Goal: Task Accomplishment & Management: Use online tool/utility

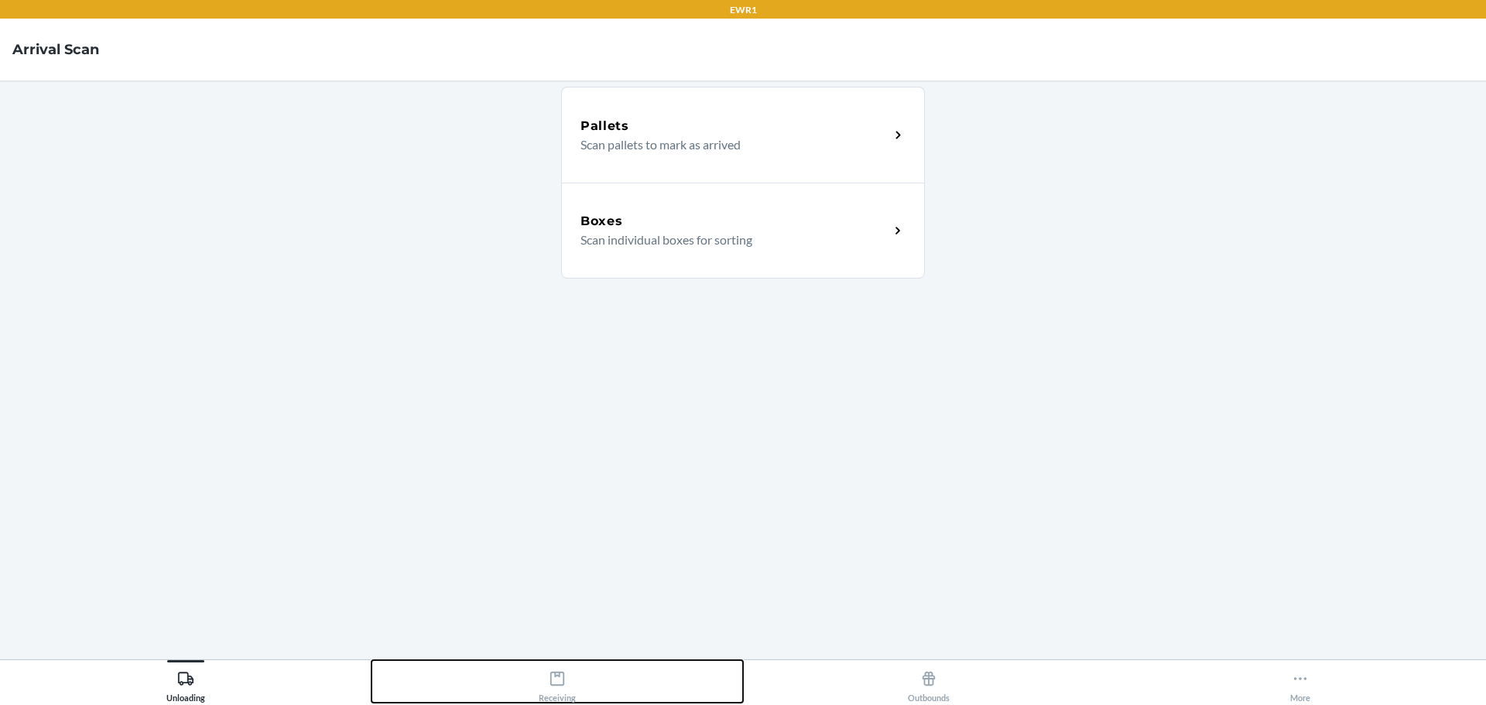
click at [556, 686] on icon at bounding box center [557, 679] width 14 height 14
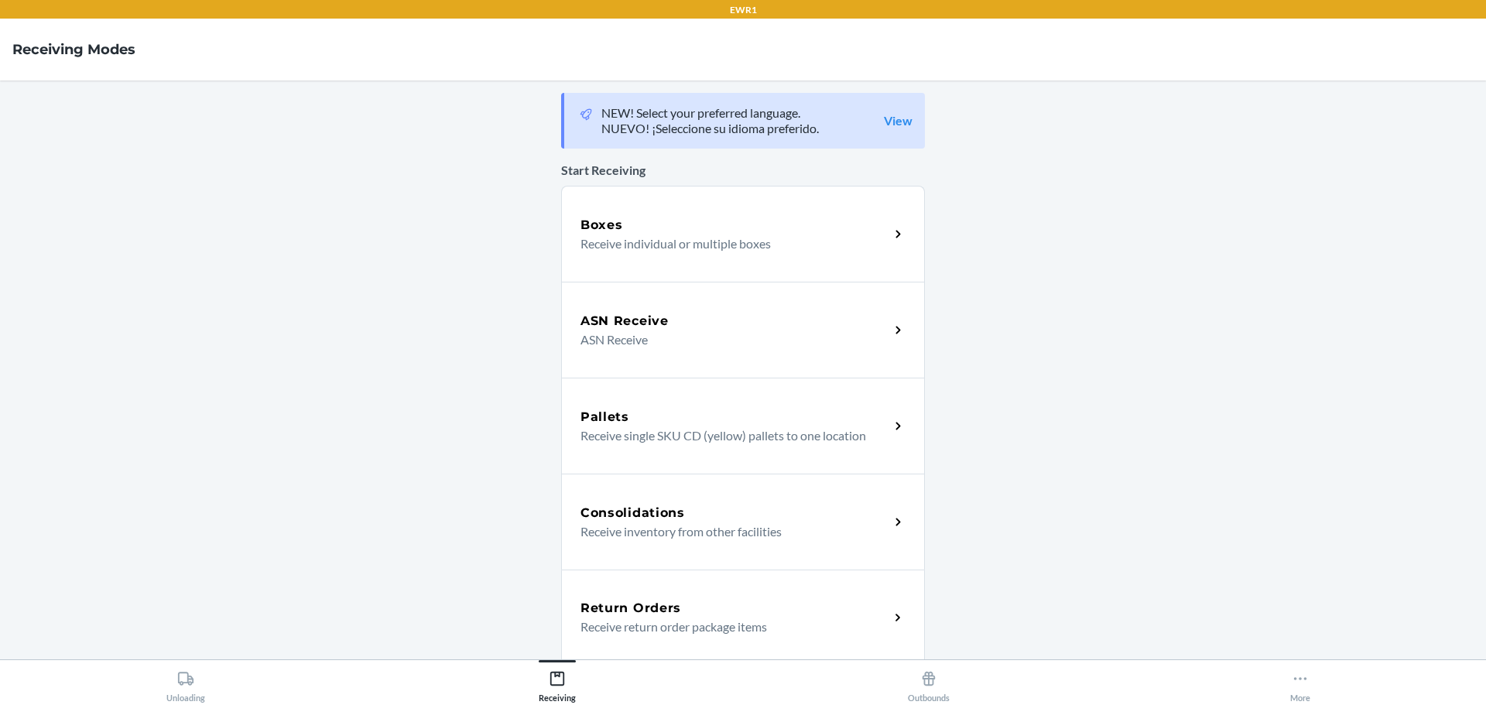
click at [659, 609] on h5 "Return Orders" at bounding box center [630, 608] width 101 height 19
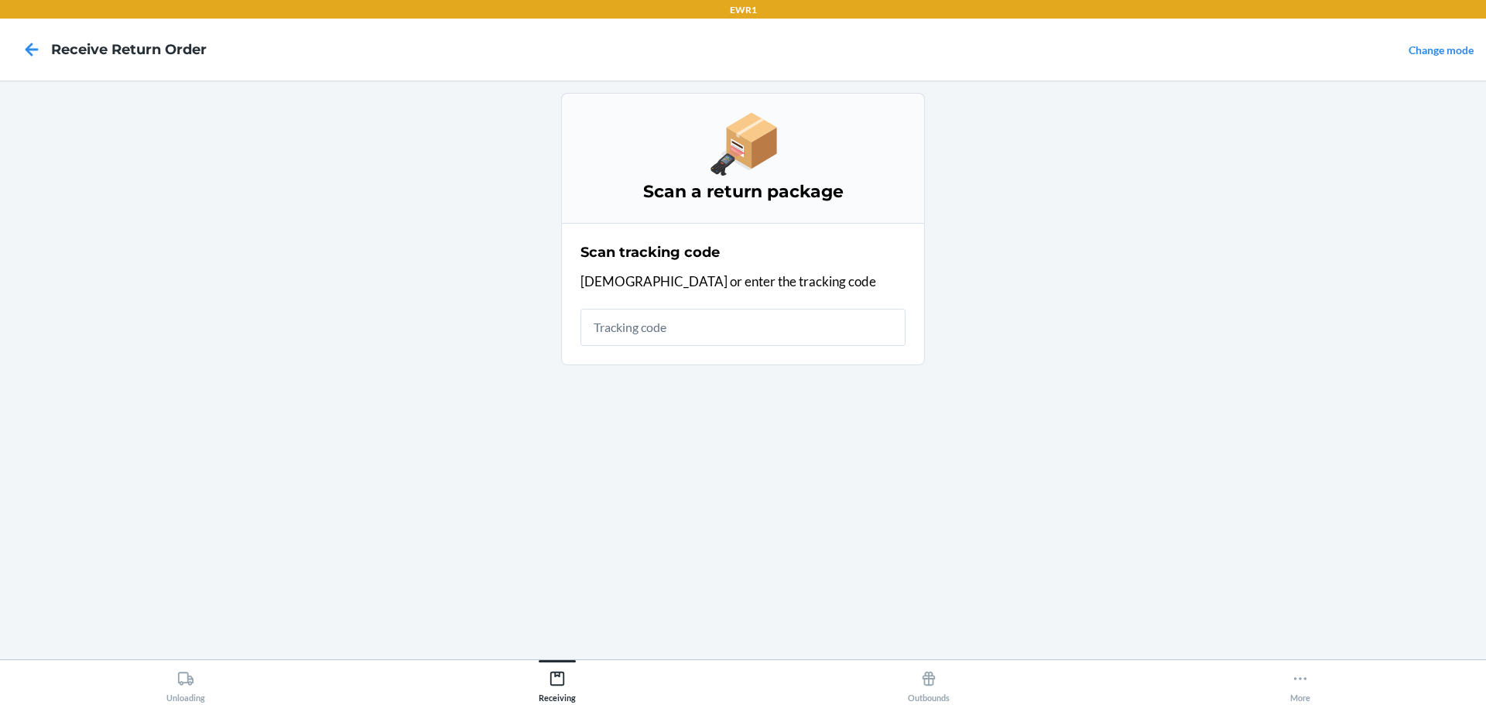
click at [703, 323] on input "text" at bounding box center [742, 327] width 325 height 37
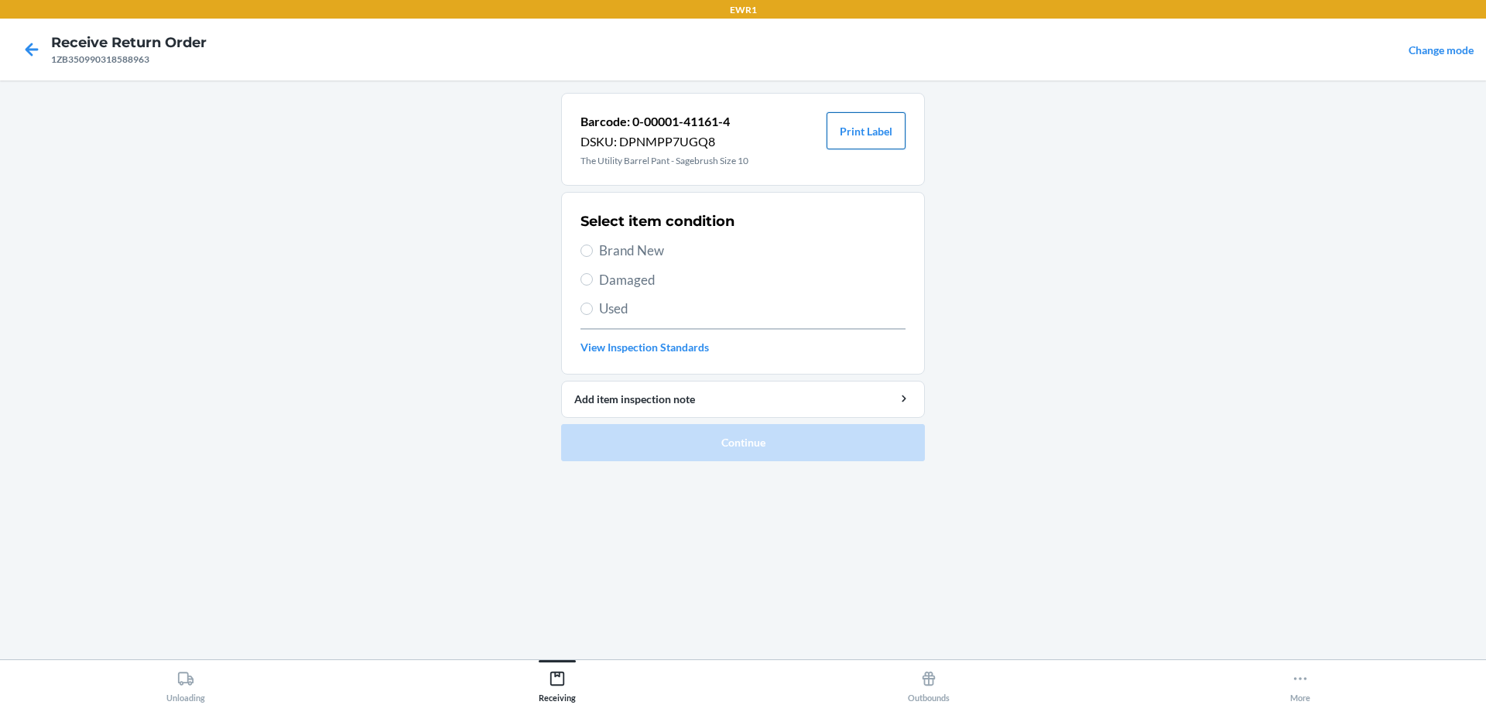
click at [875, 127] on button "Print Label" at bounding box center [865, 130] width 79 height 37
click at [826, 112] on button "Print Label" at bounding box center [865, 130] width 79 height 37
click at [29, 52] on icon at bounding box center [32, 49] width 13 height 13
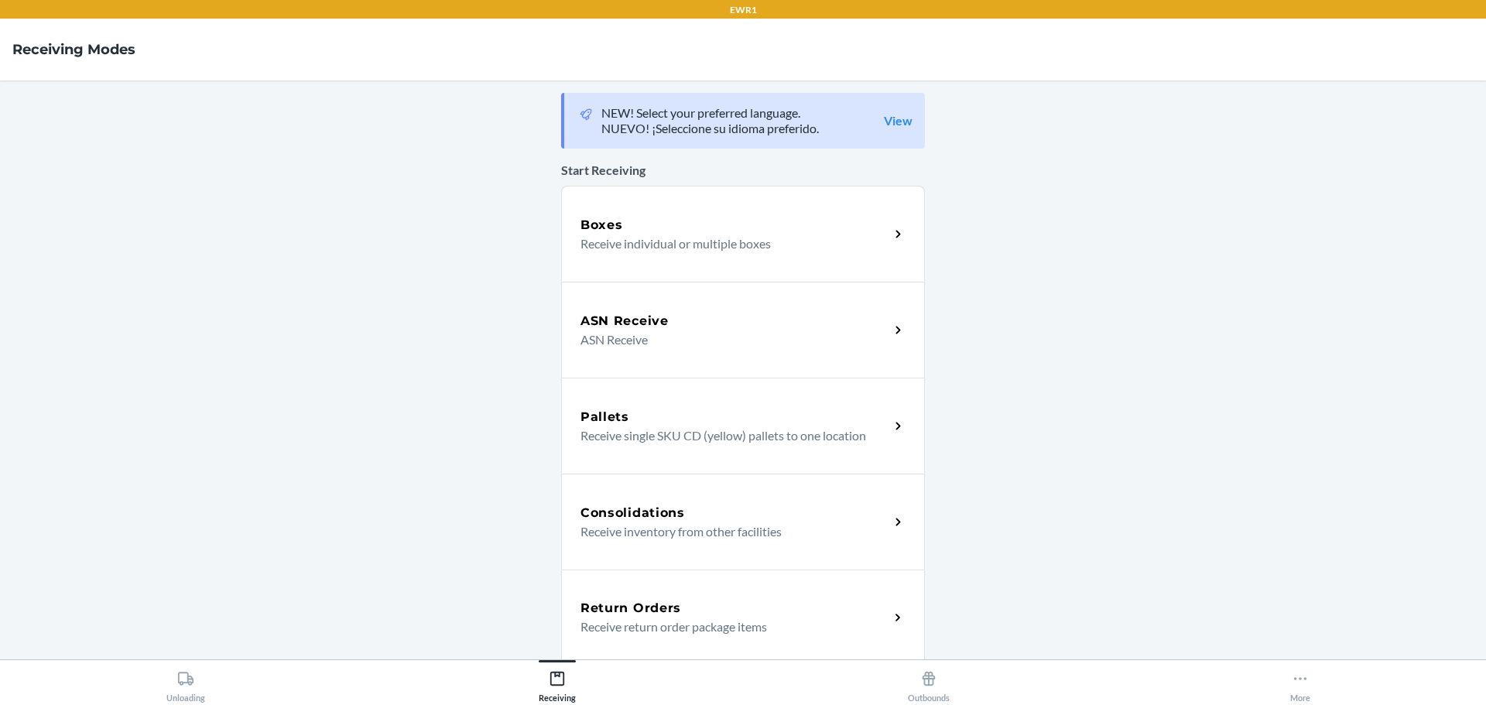
click at [678, 641] on div "Return Orders Receive return order package items" at bounding box center [743, 618] width 364 height 96
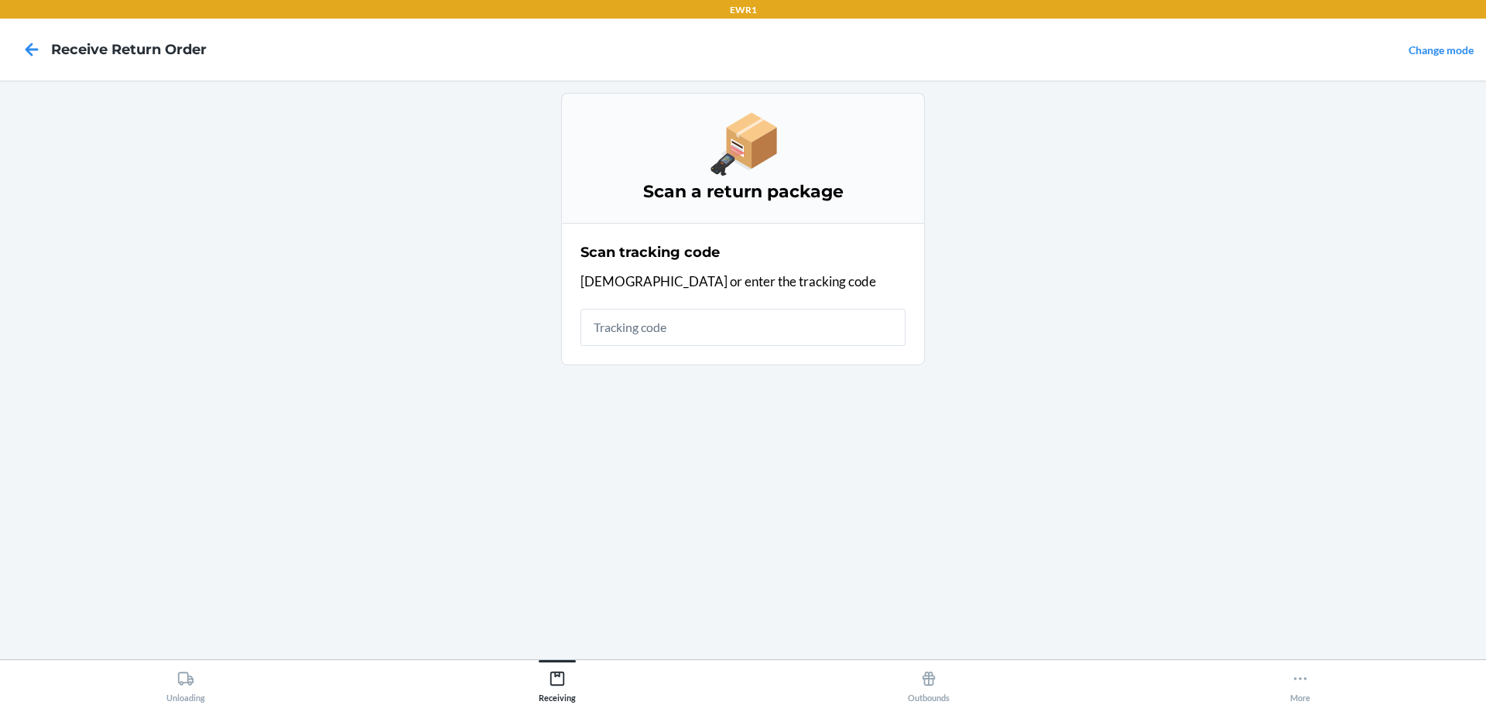
click at [611, 330] on input "text" at bounding box center [742, 327] width 325 height 37
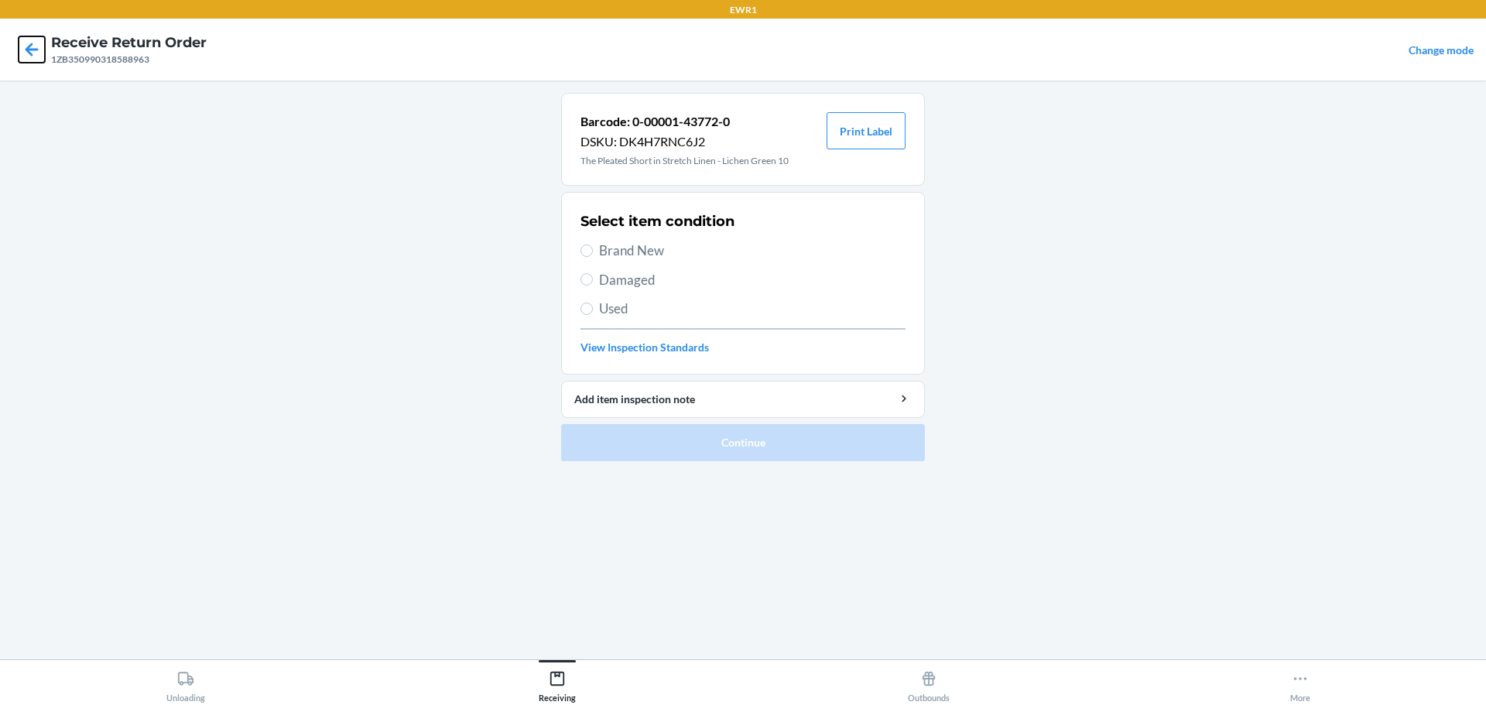
click at [39, 51] on icon at bounding box center [32, 49] width 26 height 26
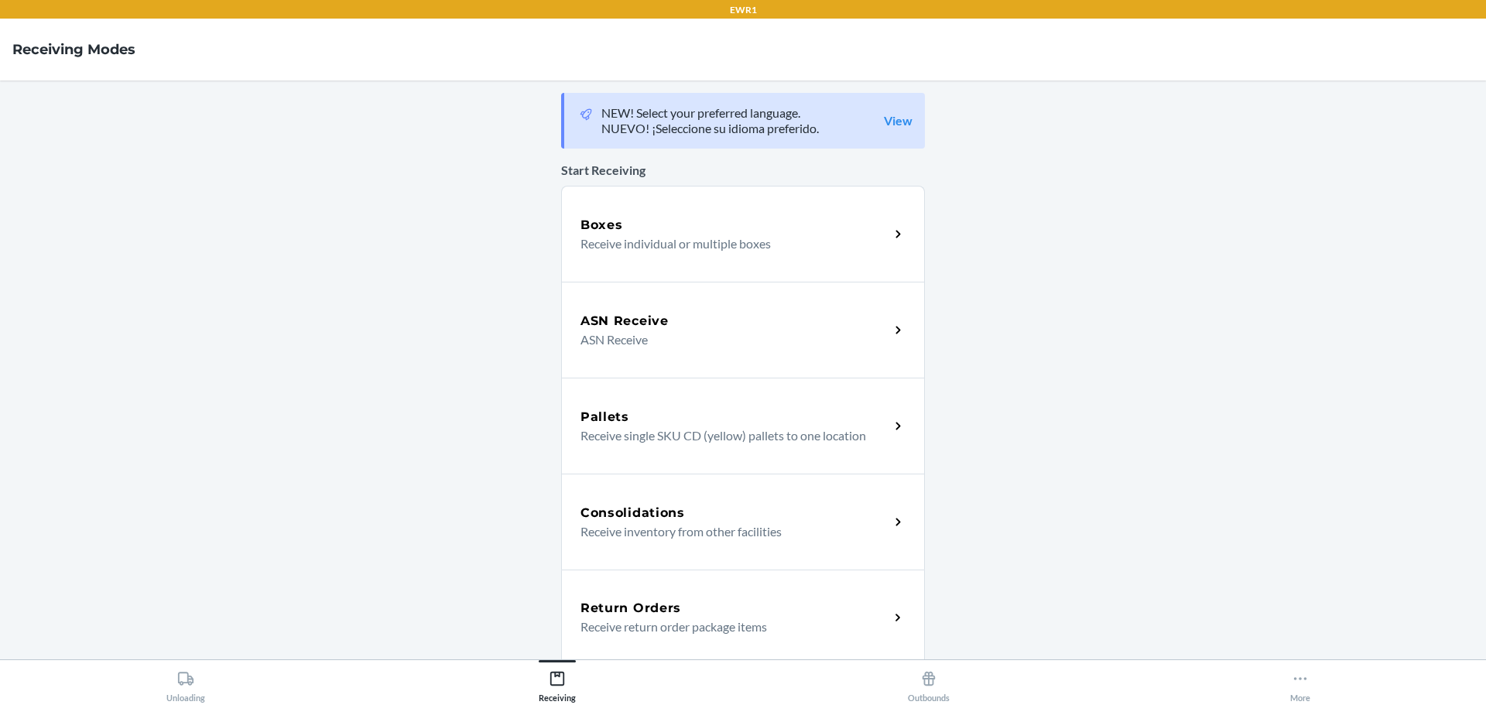
click at [672, 610] on h5 "Return Orders" at bounding box center [630, 608] width 101 height 19
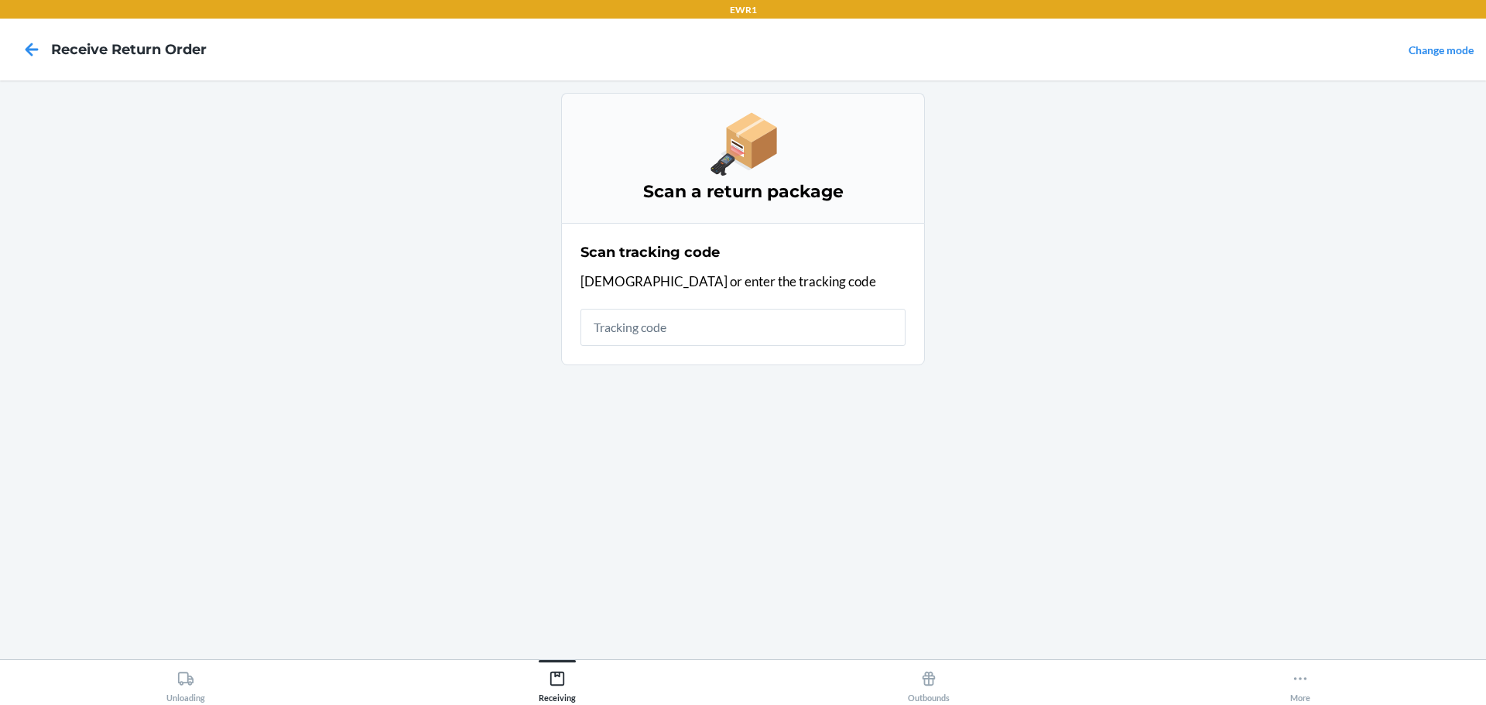
click at [645, 328] on input "text" at bounding box center [742, 327] width 325 height 37
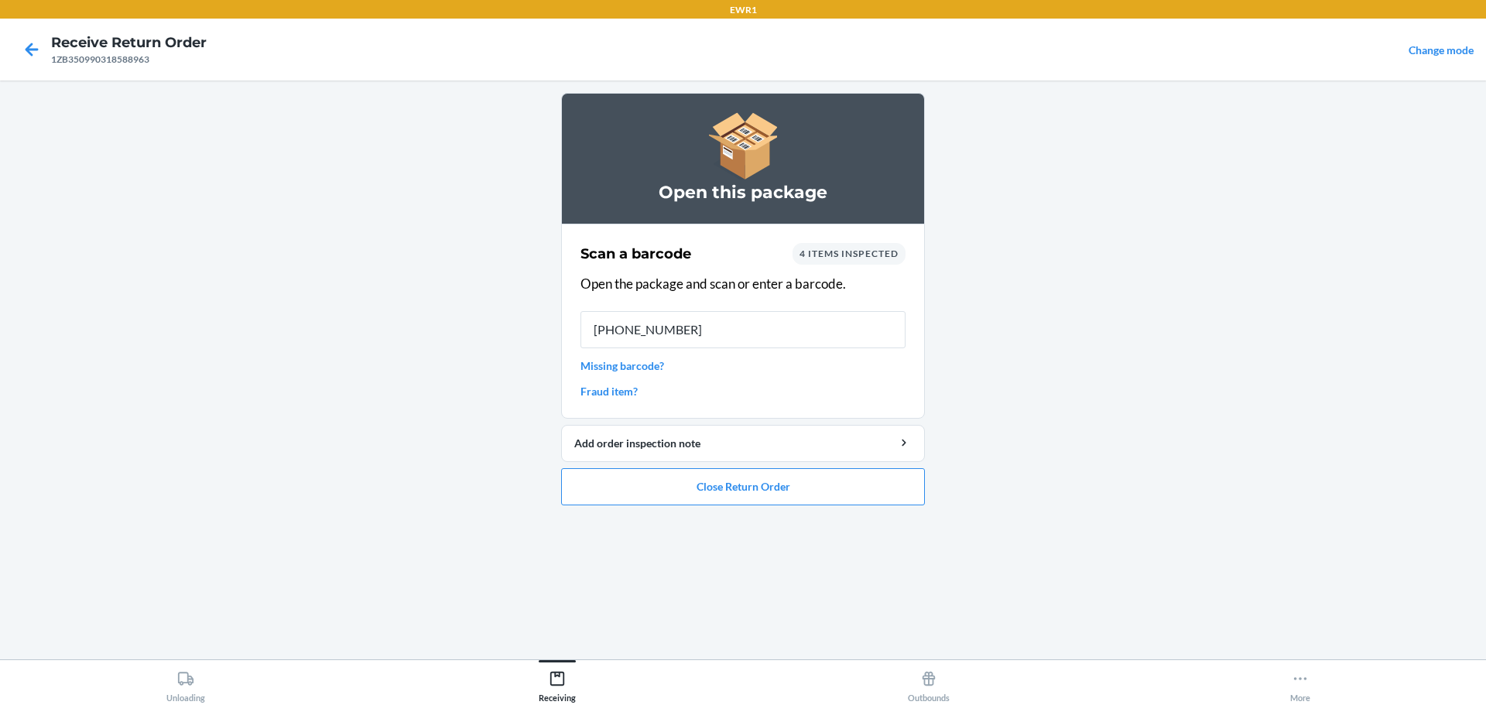
type input "[PHONE_NUMBER]"
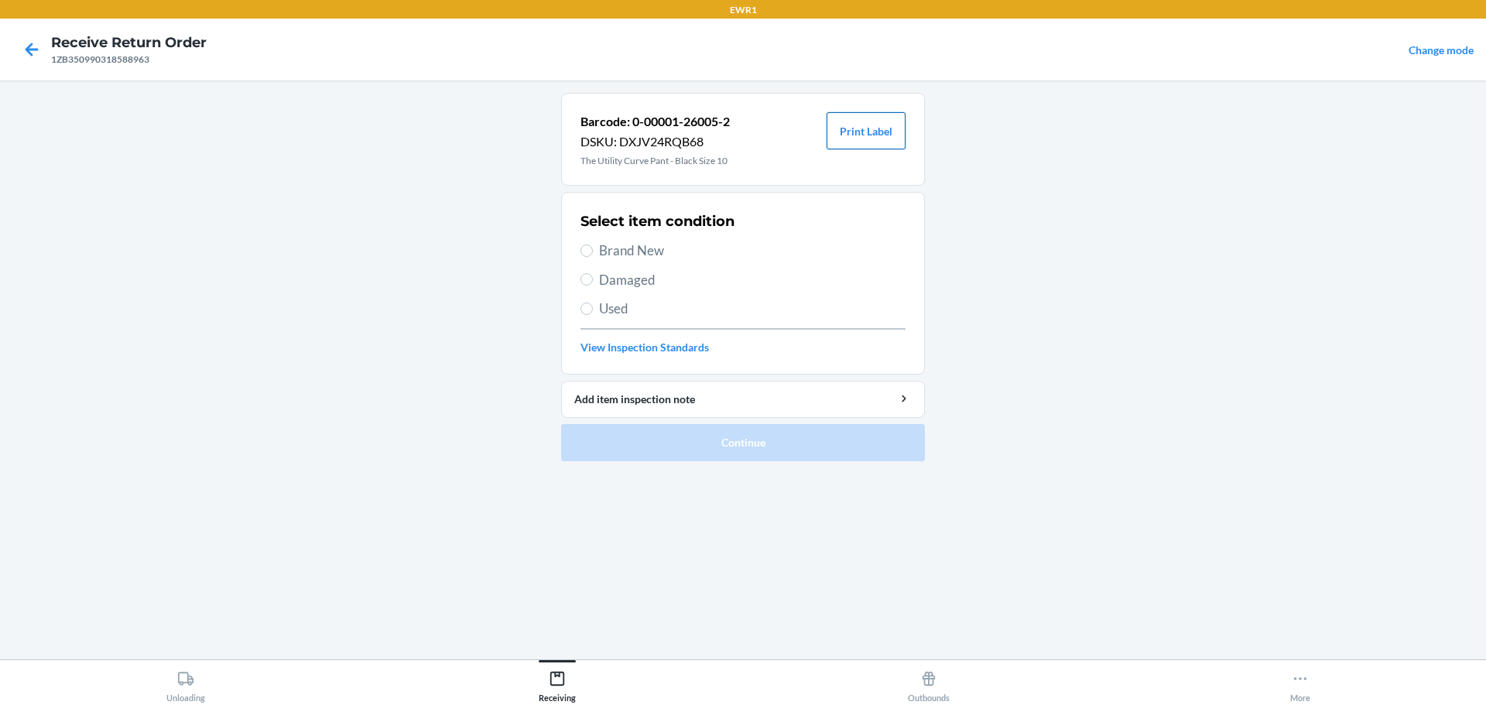
click at [852, 140] on button "Print Label" at bounding box center [865, 130] width 79 height 37
click at [23, 56] on icon at bounding box center [32, 49] width 26 height 26
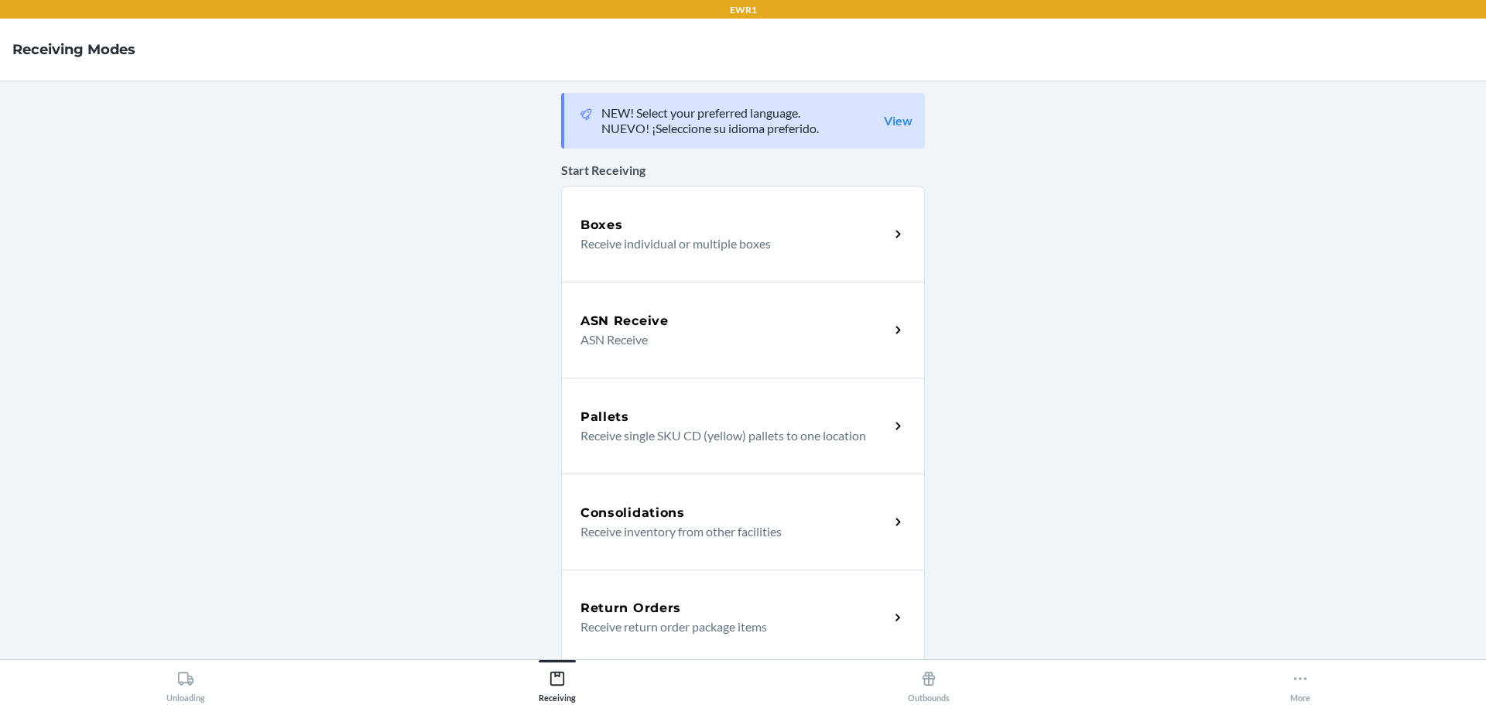
click at [646, 640] on div "Return Orders Receive return order package items" at bounding box center [743, 618] width 364 height 96
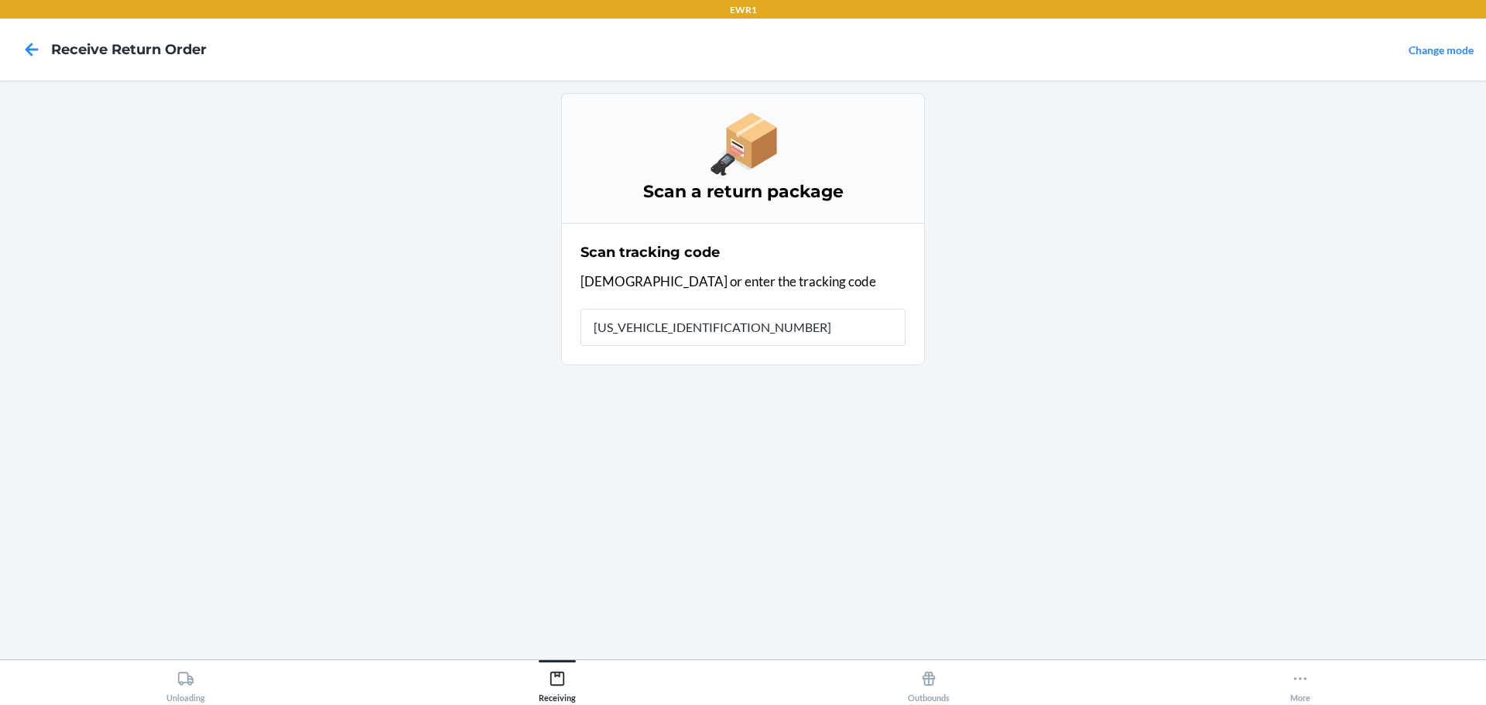
type input "1ZB350990318588963"
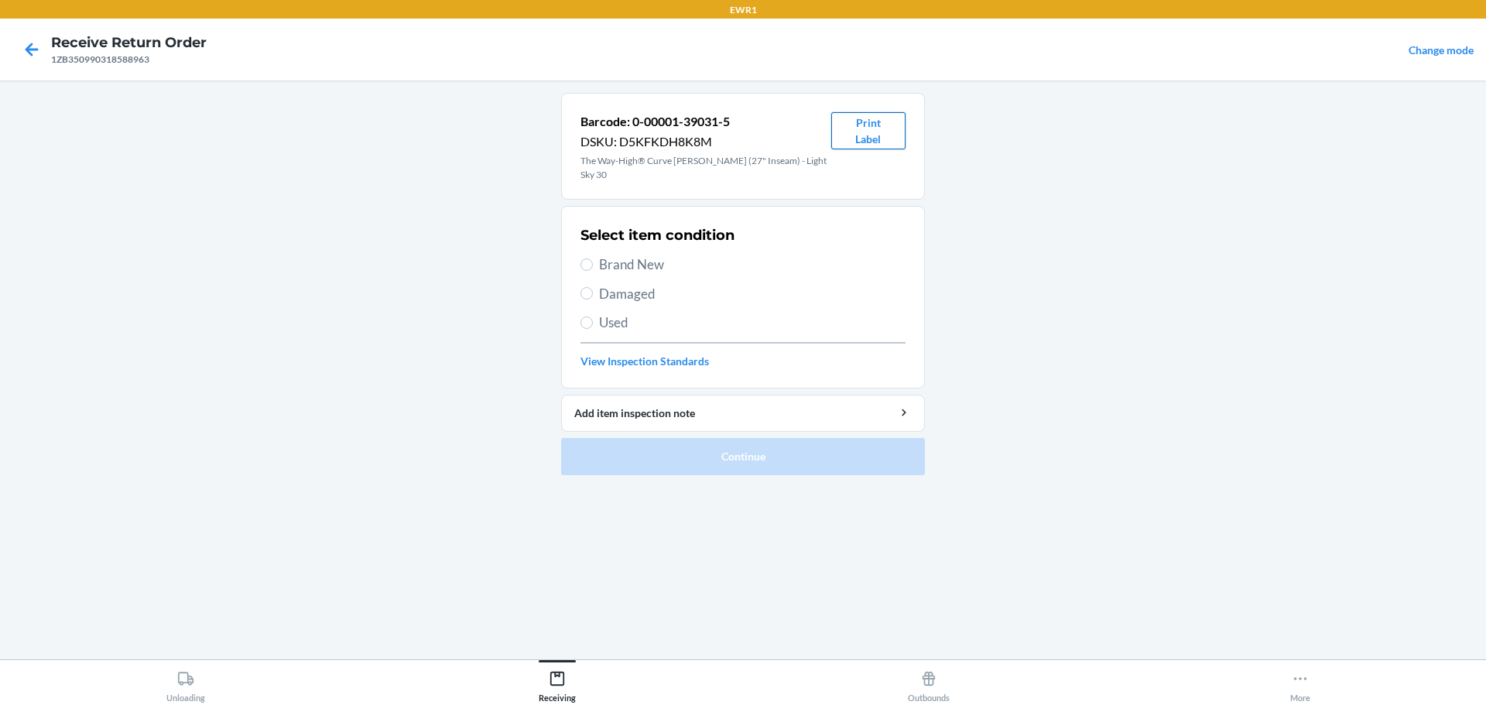
click at [867, 127] on button "Print Label" at bounding box center [868, 130] width 74 height 37
drag, startPoint x: 33, startPoint y: 53, endPoint x: 52, endPoint y: 58, distance: 20.1
click at [36, 54] on icon at bounding box center [32, 49] width 26 height 26
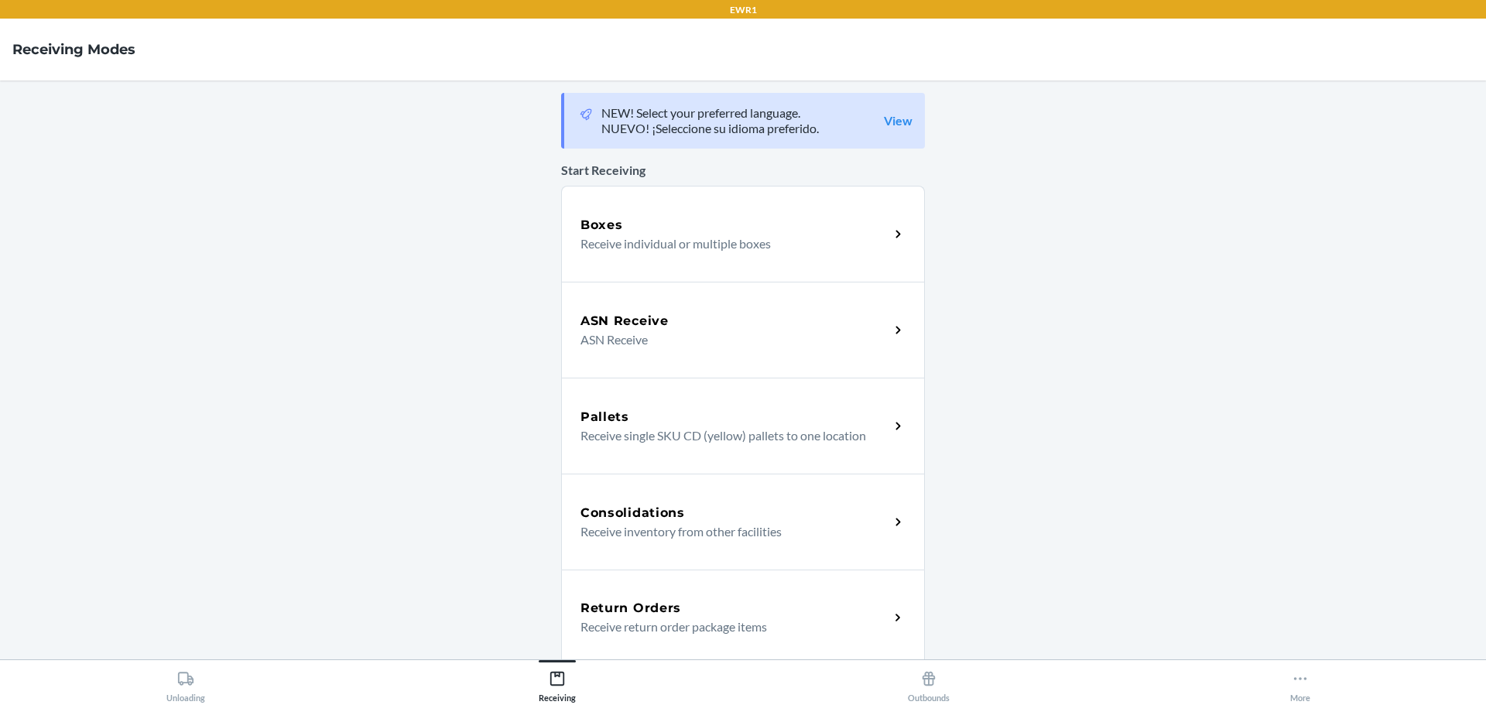
click at [655, 610] on h5 "Return Orders" at bounding box center [630, 608] width 101 height 19
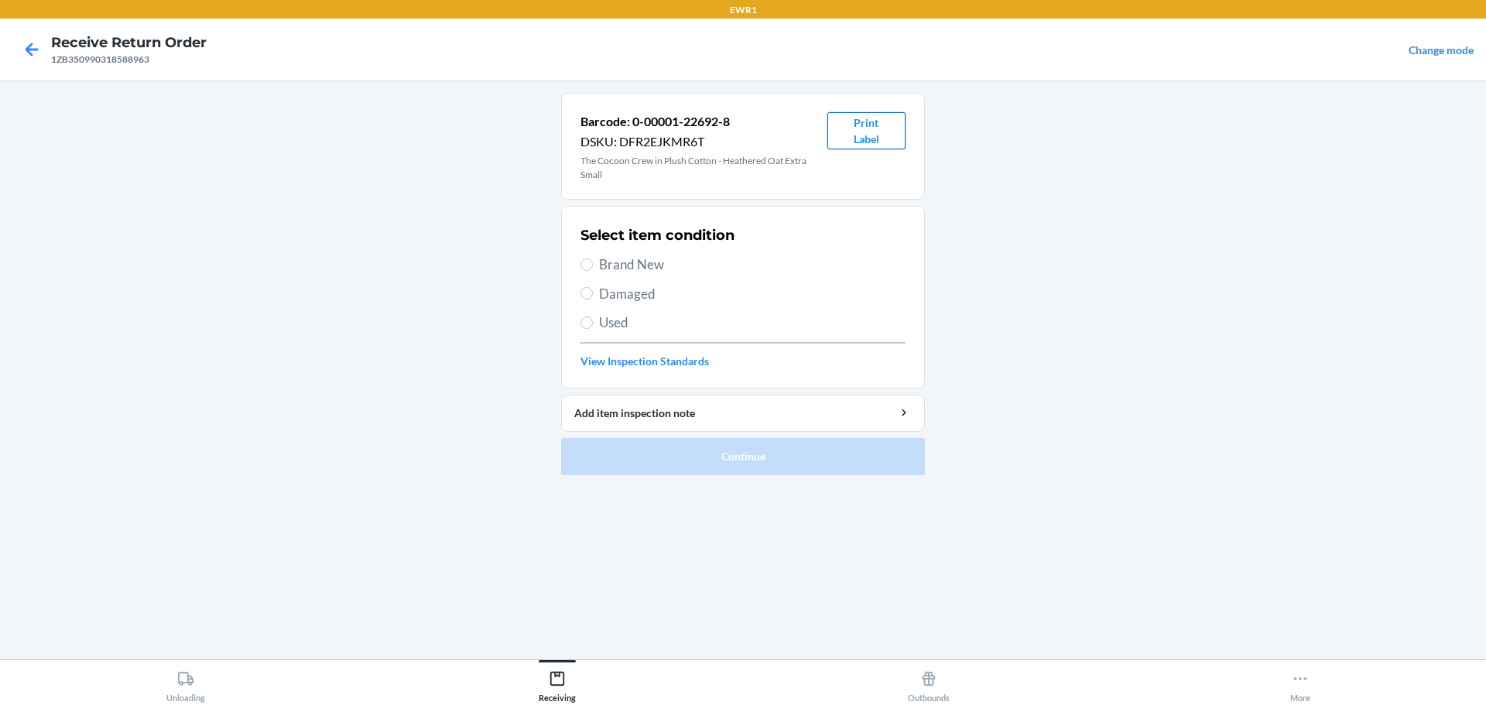
click at [862, 126] on button "Print Label" at bounding box center [866, 130] width 78 height 37
click at [35, 55] on icon at bounding box center [32, 49] width 26 height 26
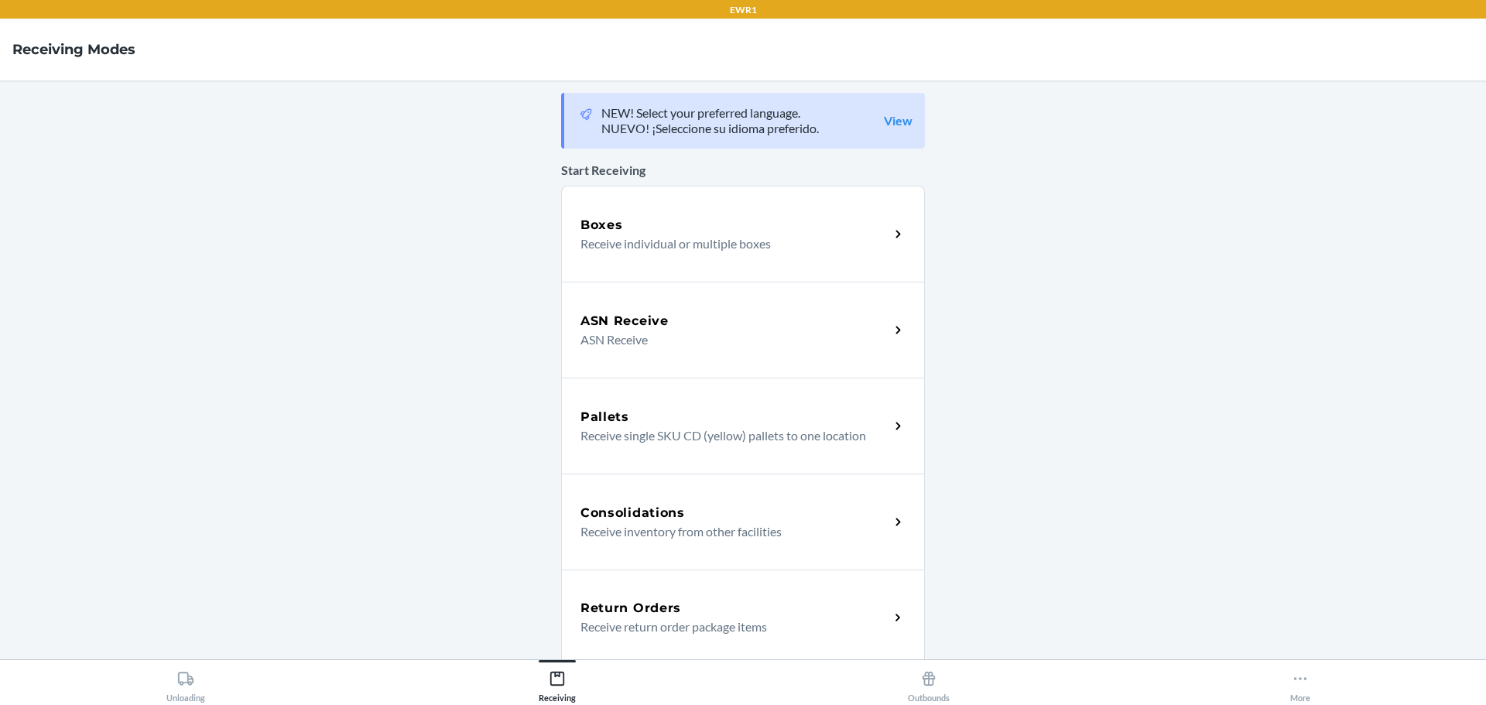
click at [674, 625] on p "Receive return order package items" at bounding box center [728, 627] width 296 height 19
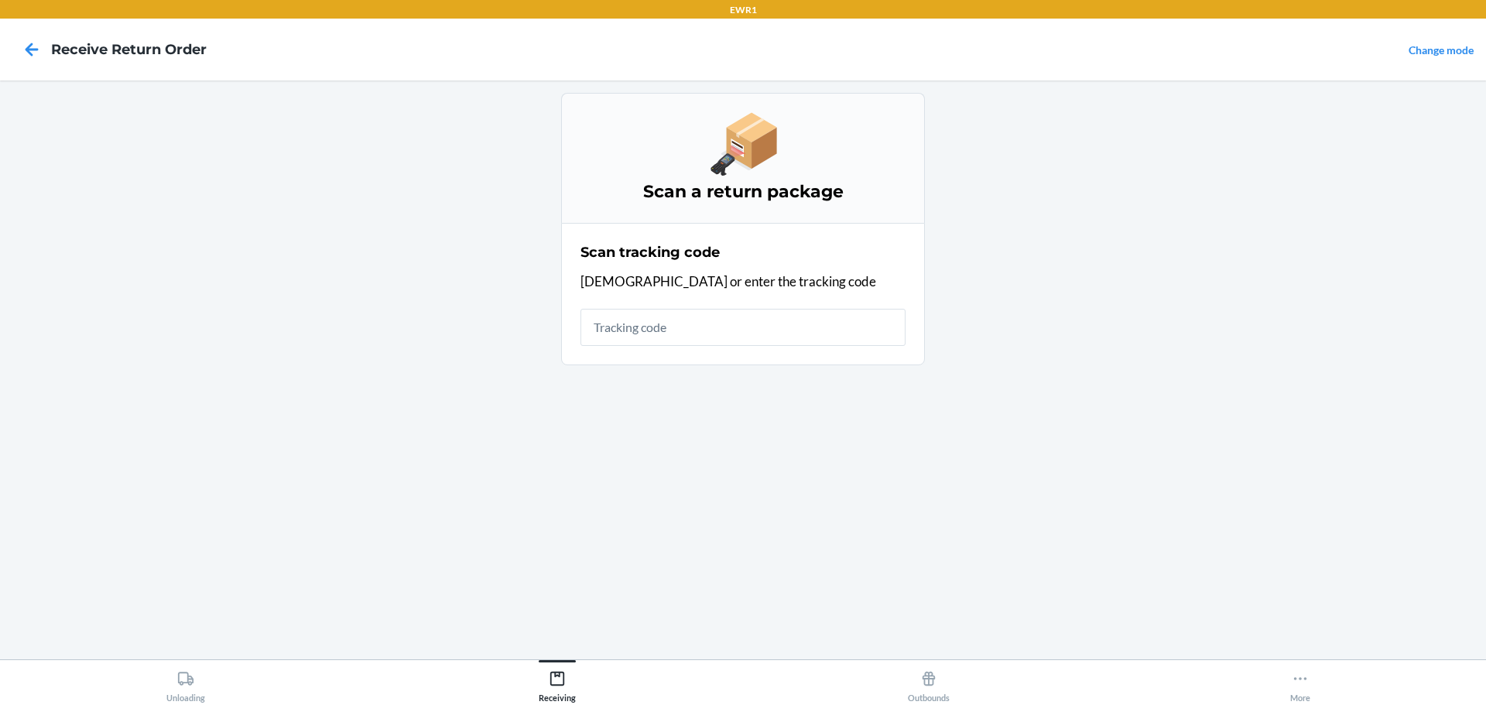
click at [635, 347] on div "Scan tracking code Scan or enter the tracking code" at bounding box center [742, 294] width 325 height 113
click at [622, 331] on input "text" at bounding box center [742, 327] width 325 height 37
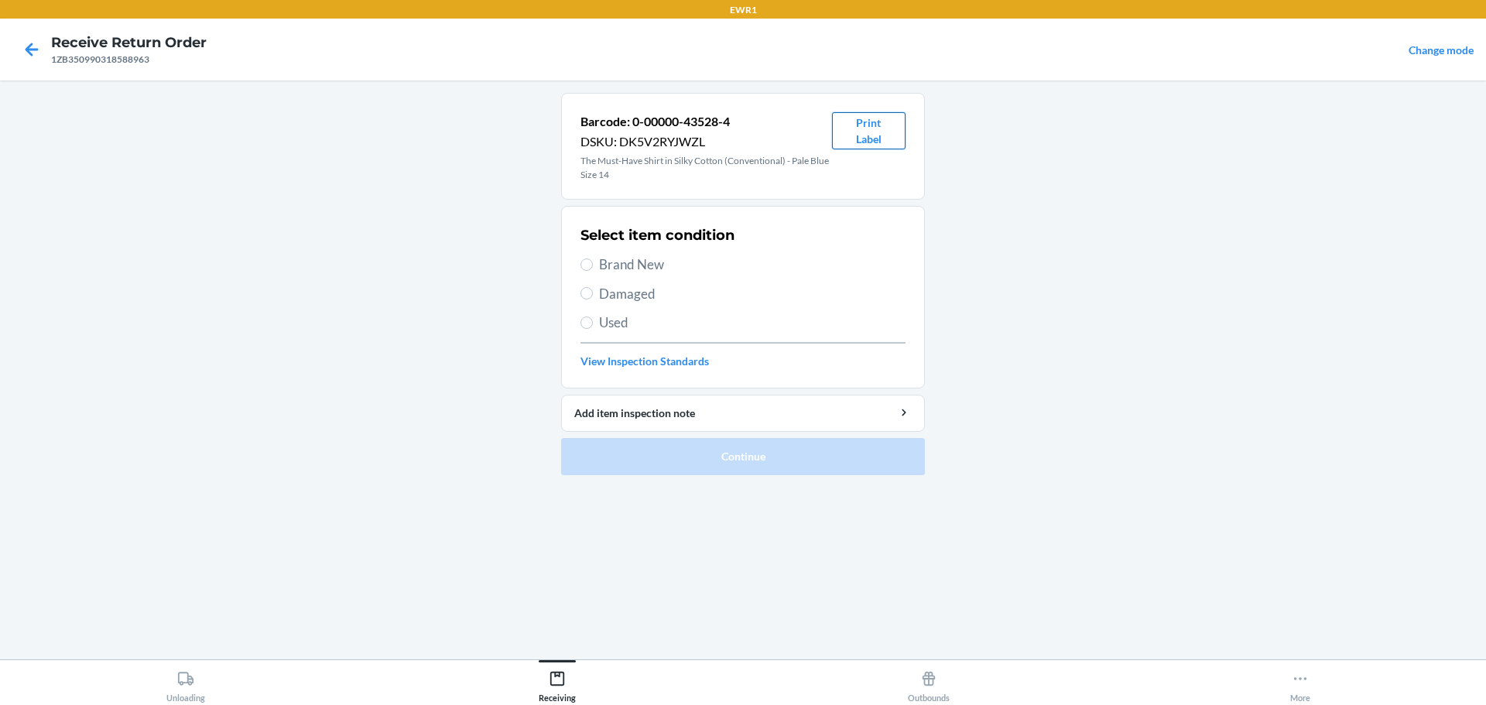
drag, startPoint x: 893, startPoint y: 135, endPoint x: 890, endPoint y: 144, distance: 9.1
click at [893, 138] on button "Print Label" at bounding box center [869, 130] width 74 height 37
click at [35, 42] on icon at bounding box center [32, 49] width 26 height 26
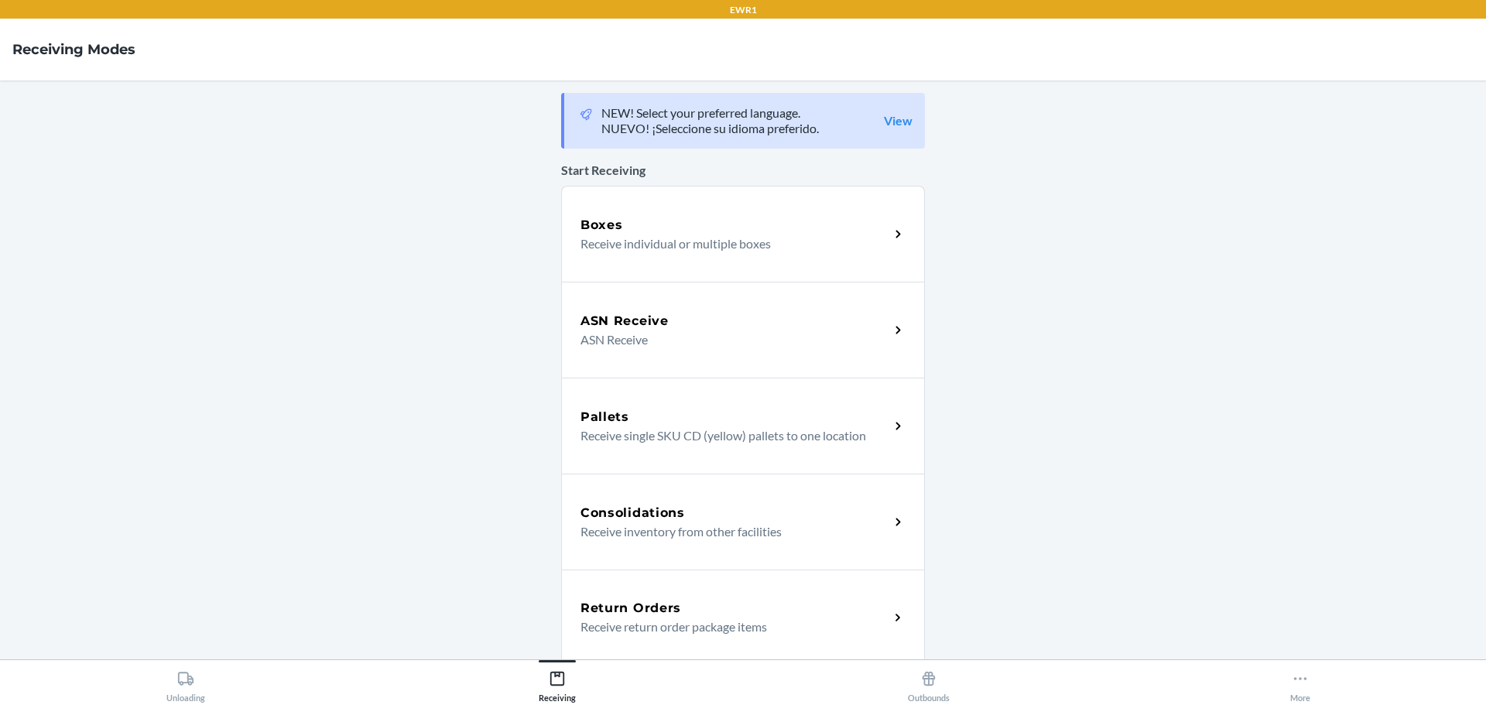
click at [655, 621] on p "Receive return order package items" at bounding box center [728, 627] width 296 height 19
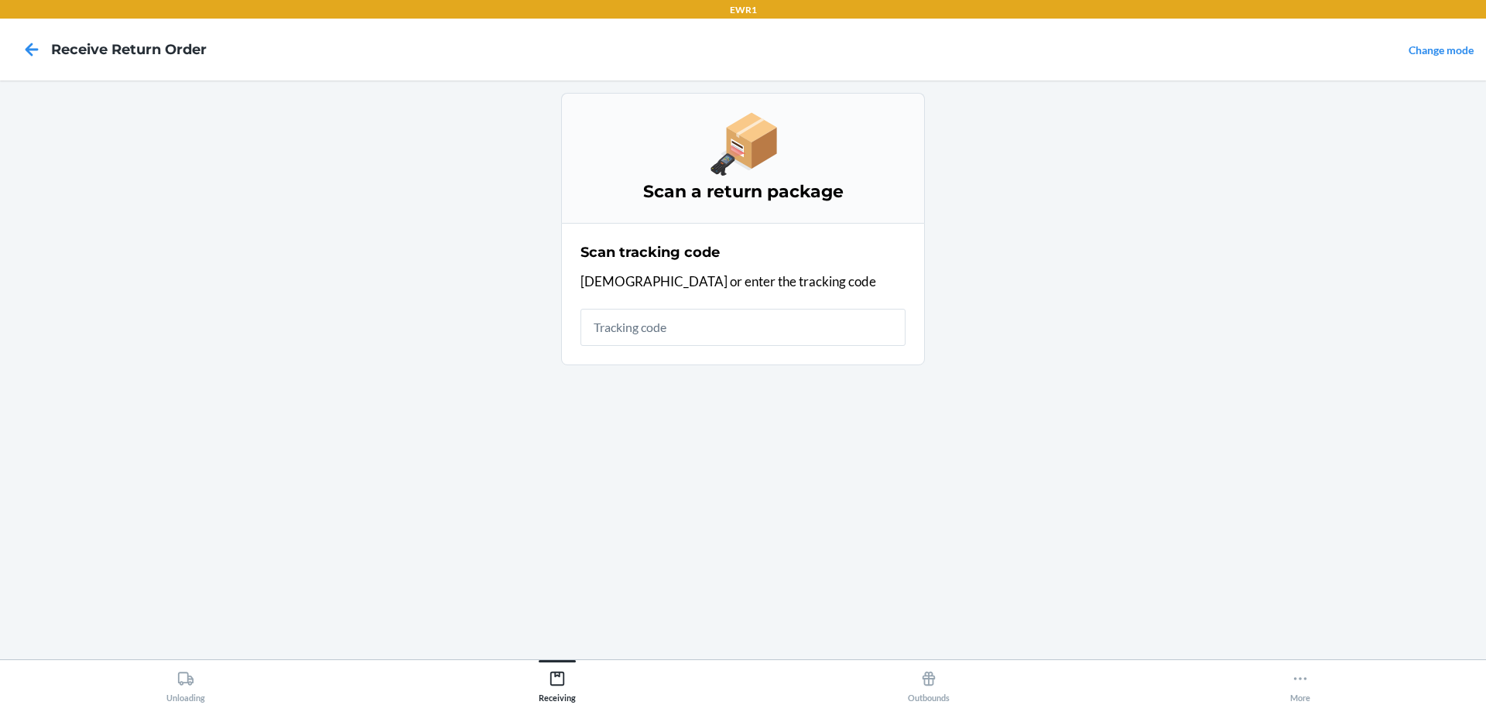
click at [706, 316] on input "text" at bounding box center [742, 327] width 325 height 37
type input "1ZB35099"
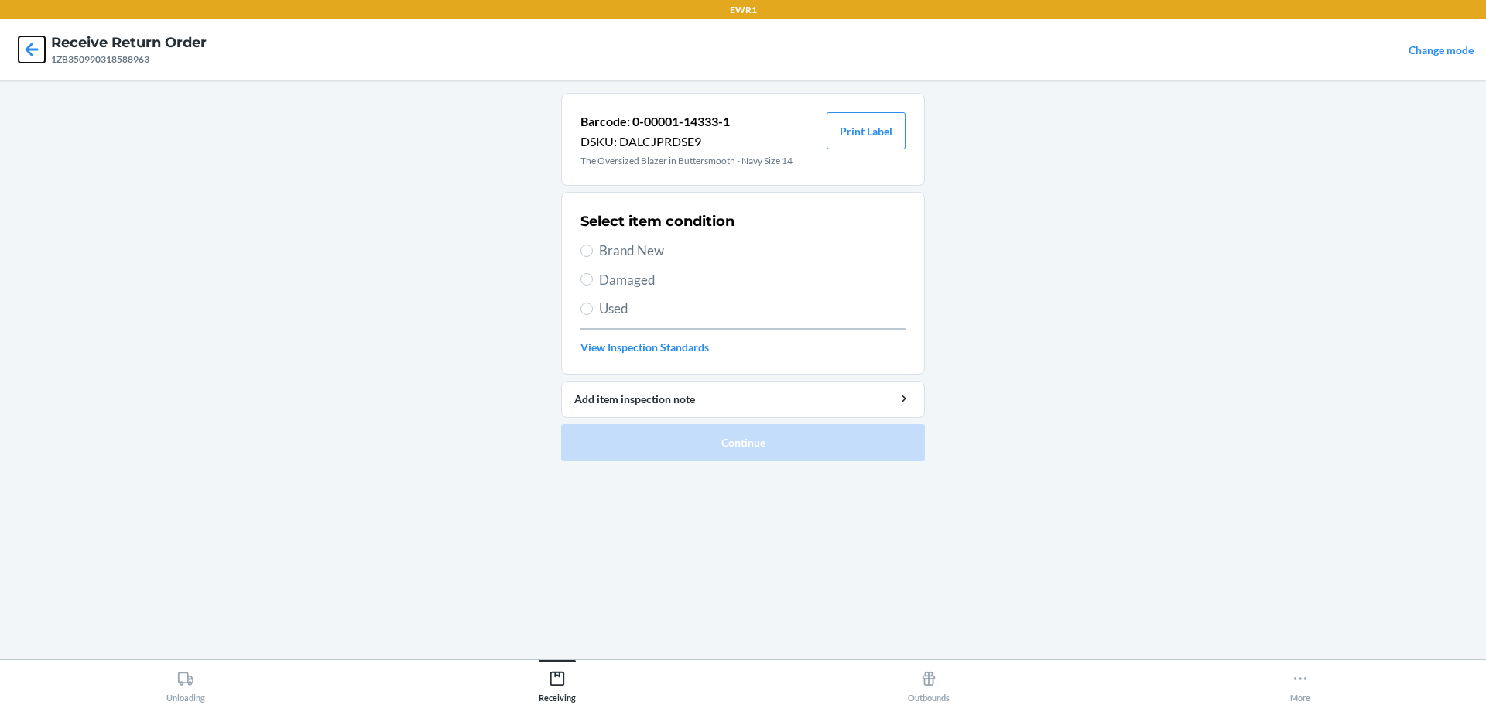
drag, startPoint x: 29, startPoint y: 52, endPoint x: 221, endPoint y: 262, distance: 283.7
click at [29, 54] on icon at bounding box center [32, 49] width 13 height 13
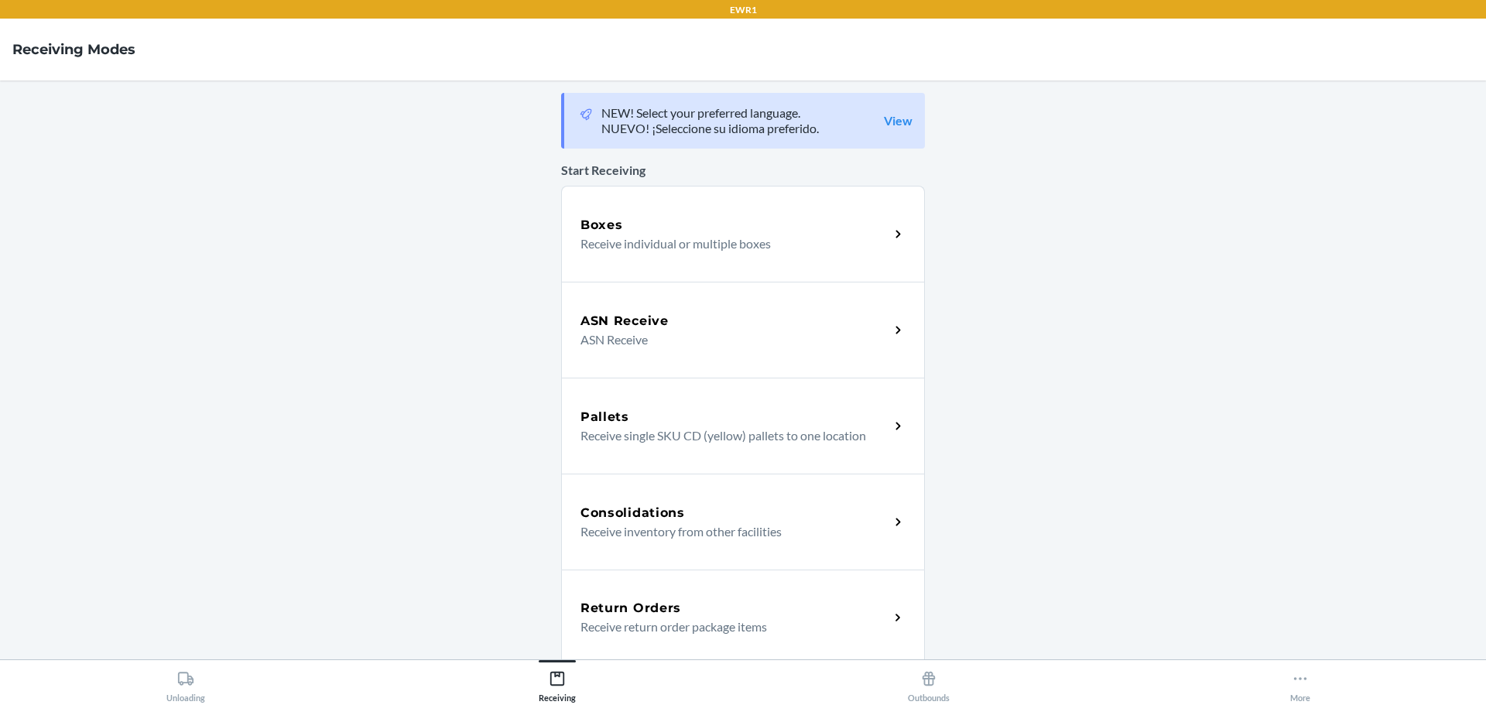
click at [653, 608] on h5 "Return Orders" at bounding box center [630, 608] width 101 height 19
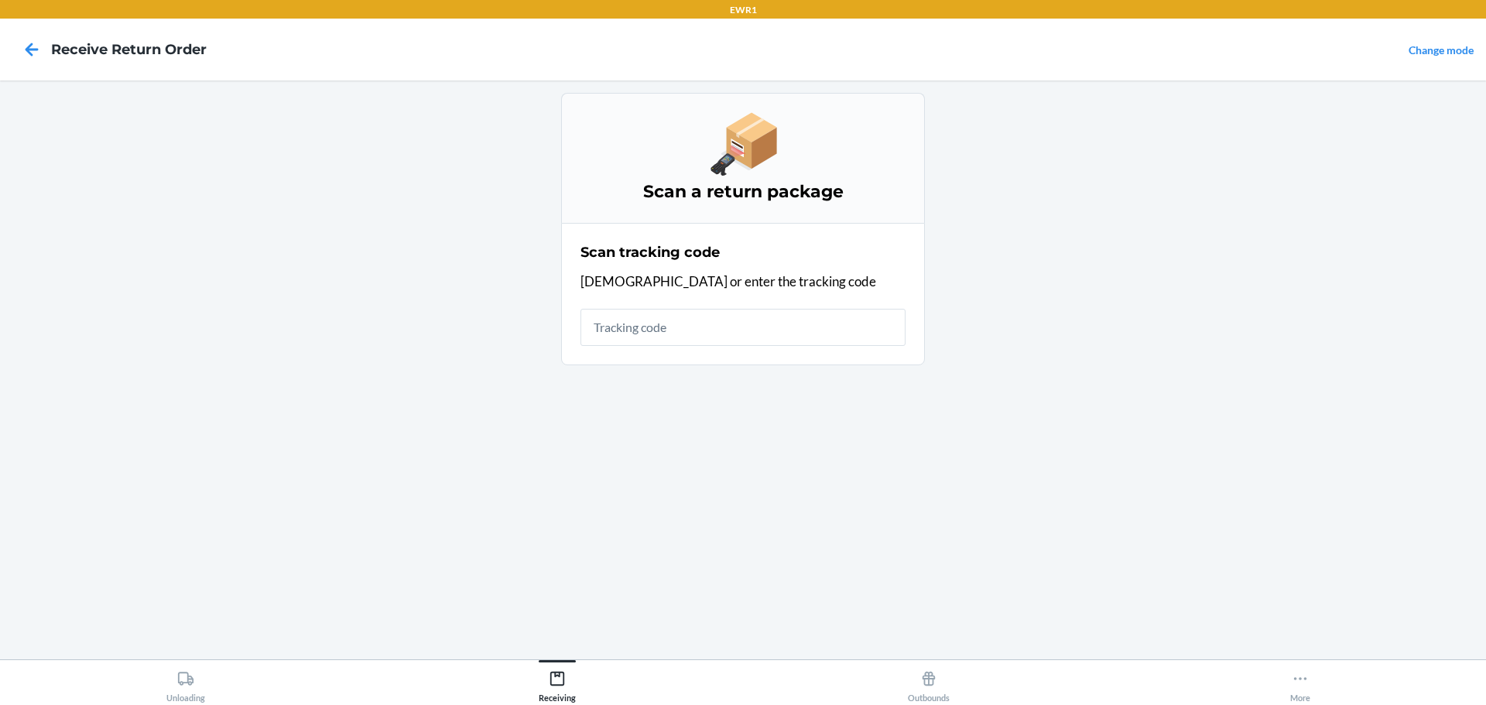
click at [660, 327] on input "text" at bounding box center [742, 327] width 325 height 37
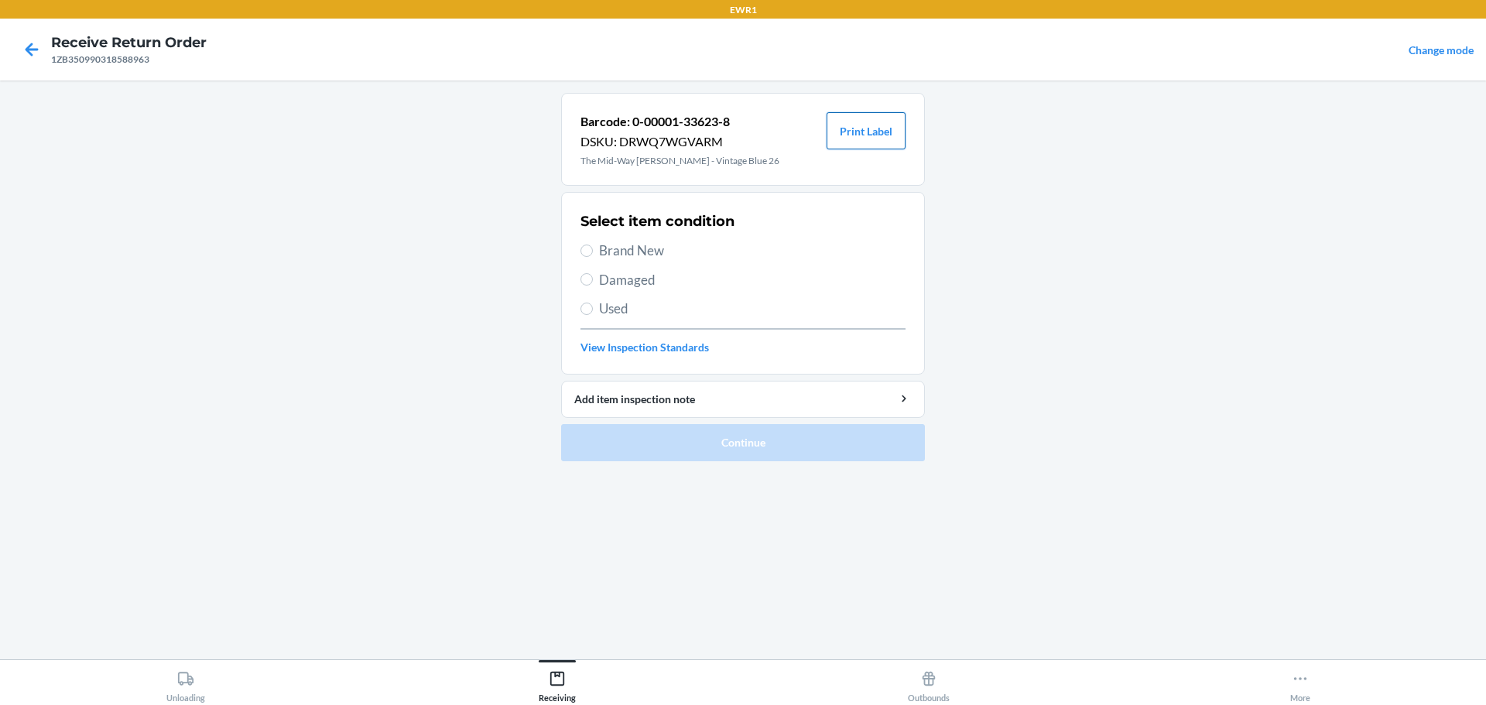
click at [871, 130] on button "Print Label" at bounding box center [865, 130] width 79 height 37
click at [39, 50] on icon at bounding box center [32, 49] width 26 height 26
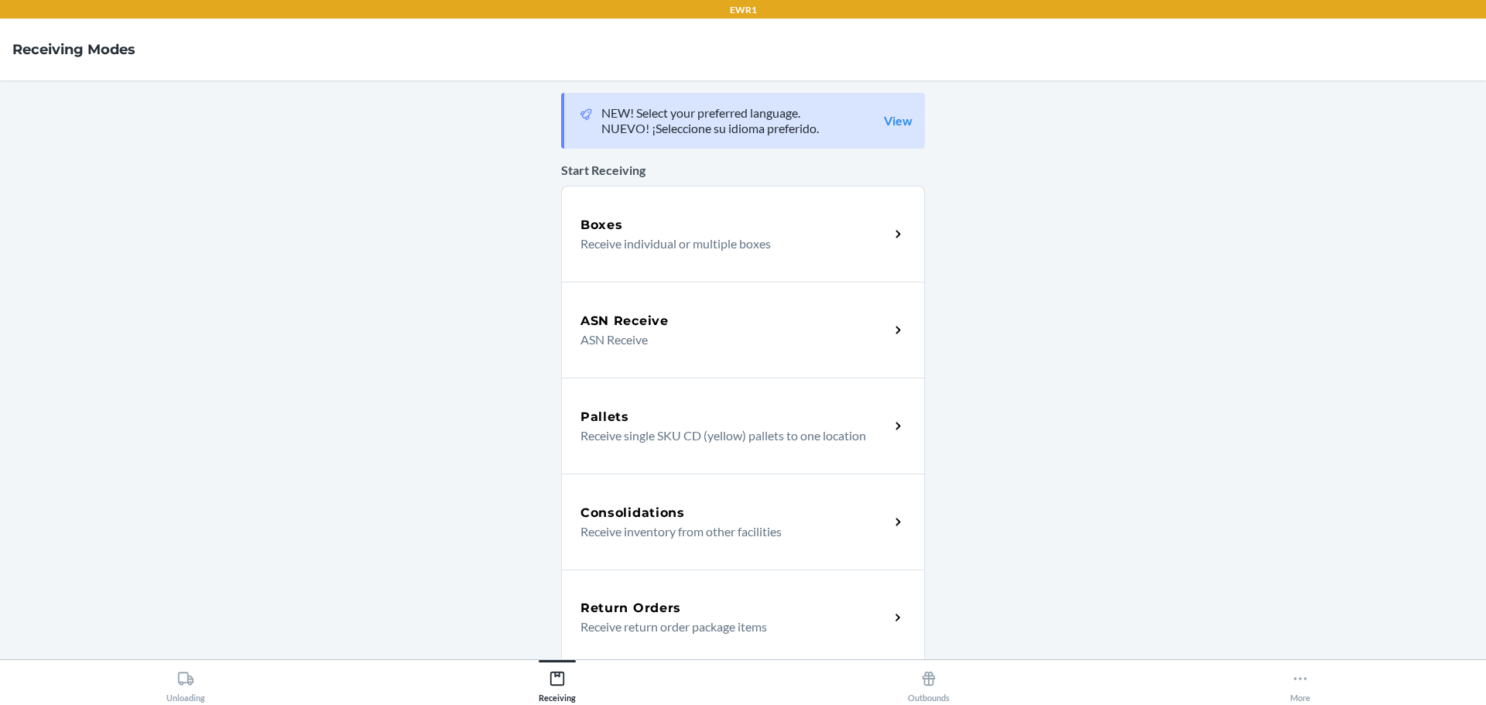
click at [580, 618] on p "Receive return order package items" at bounding box center [728, 627] width 296 height 19
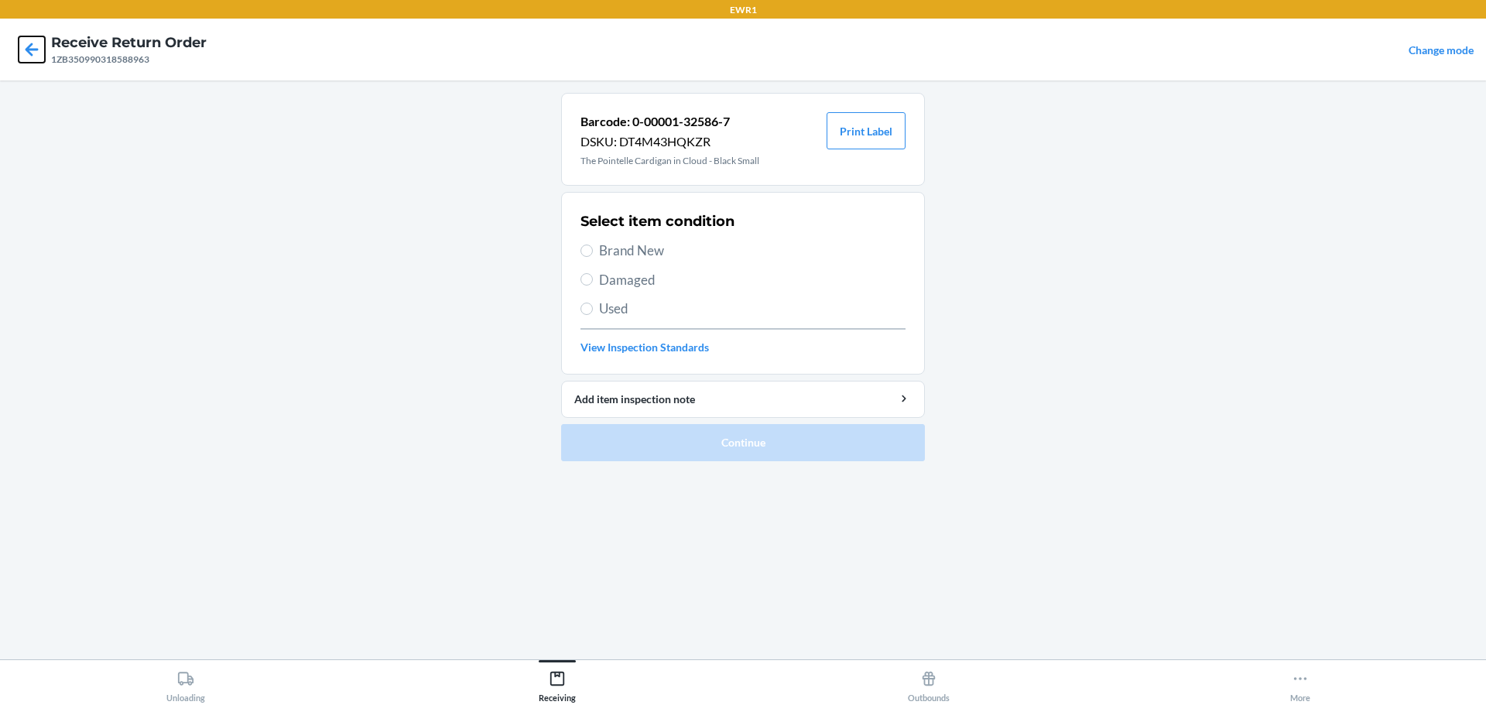
click at [39, 52] on icon at bounding box center [32, 49] width 26 height 26
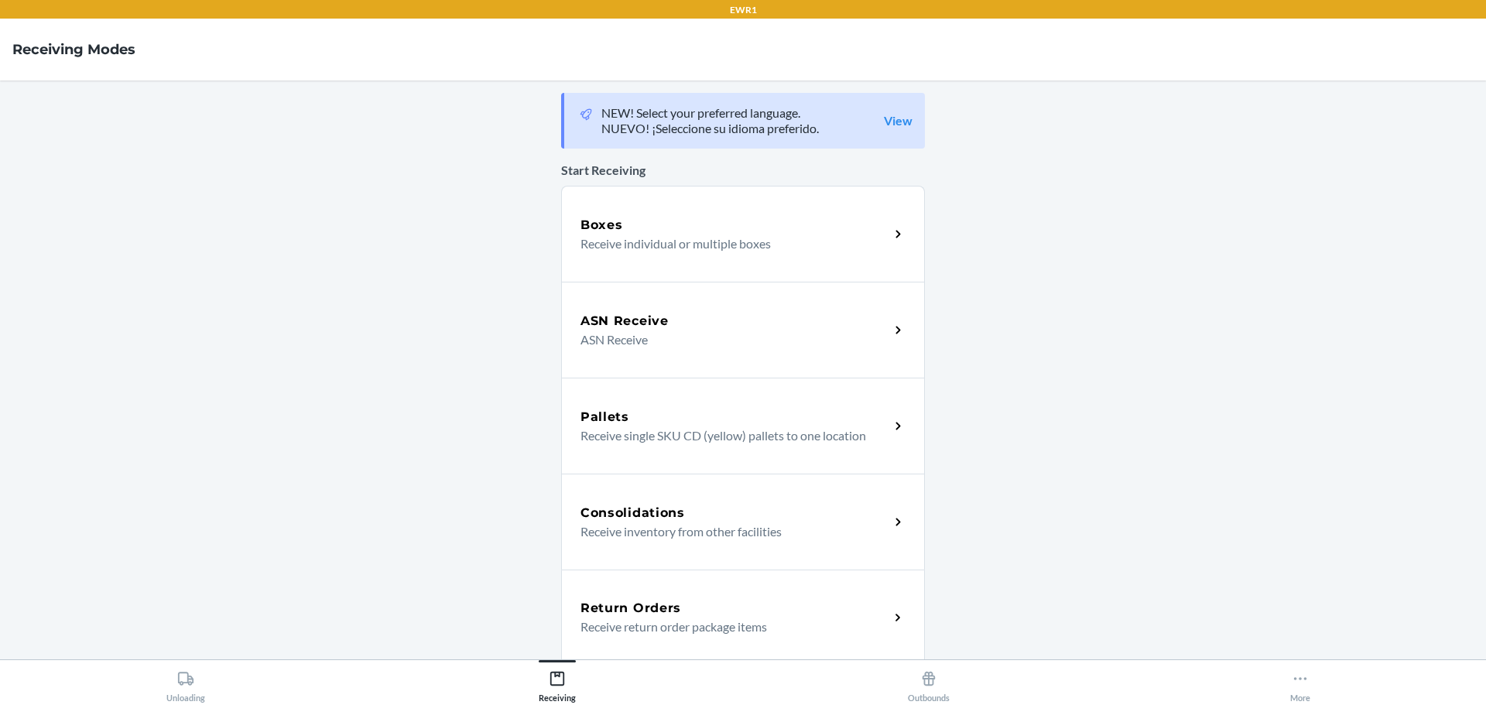
click at [664, 625] on p "Receive return order package items" at bounding box center [728, 627] width 296 height 19
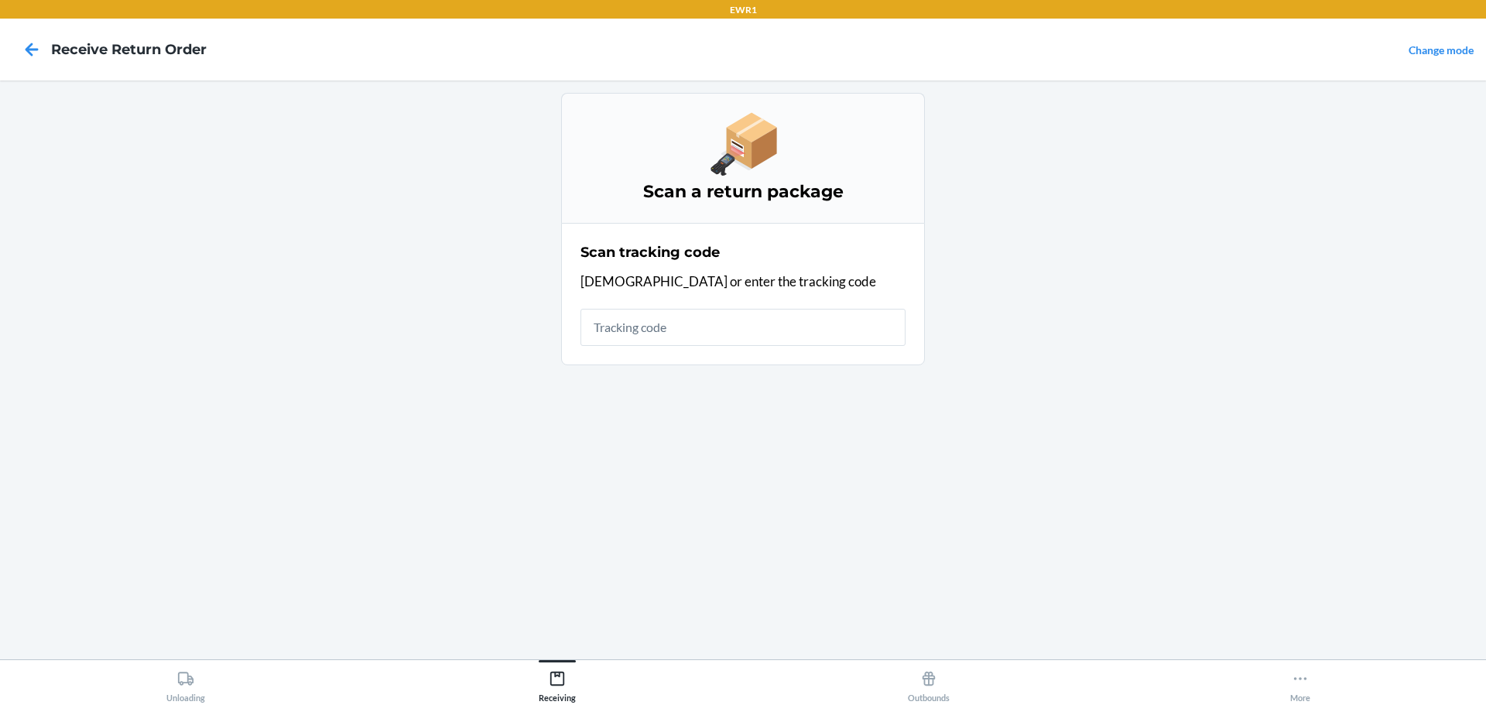
click at [595, 327] on input "text" at bounding box center [742, 327] width 325 height 37
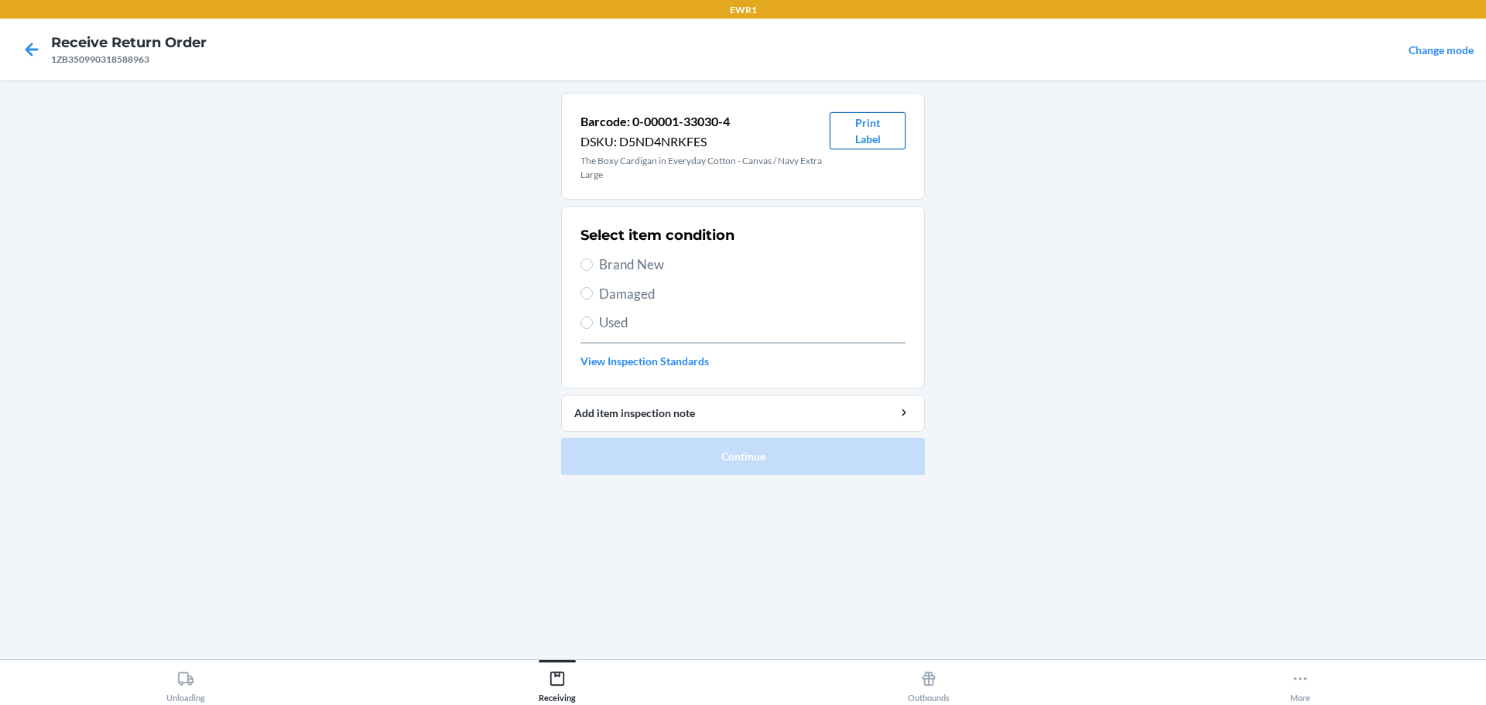
click at [883, 131] on button "Print Label" at bounding box center [868, 130] width 76 height 37
click at [26, 52] on icon at bounding box center [32, 49] width 26 height 26
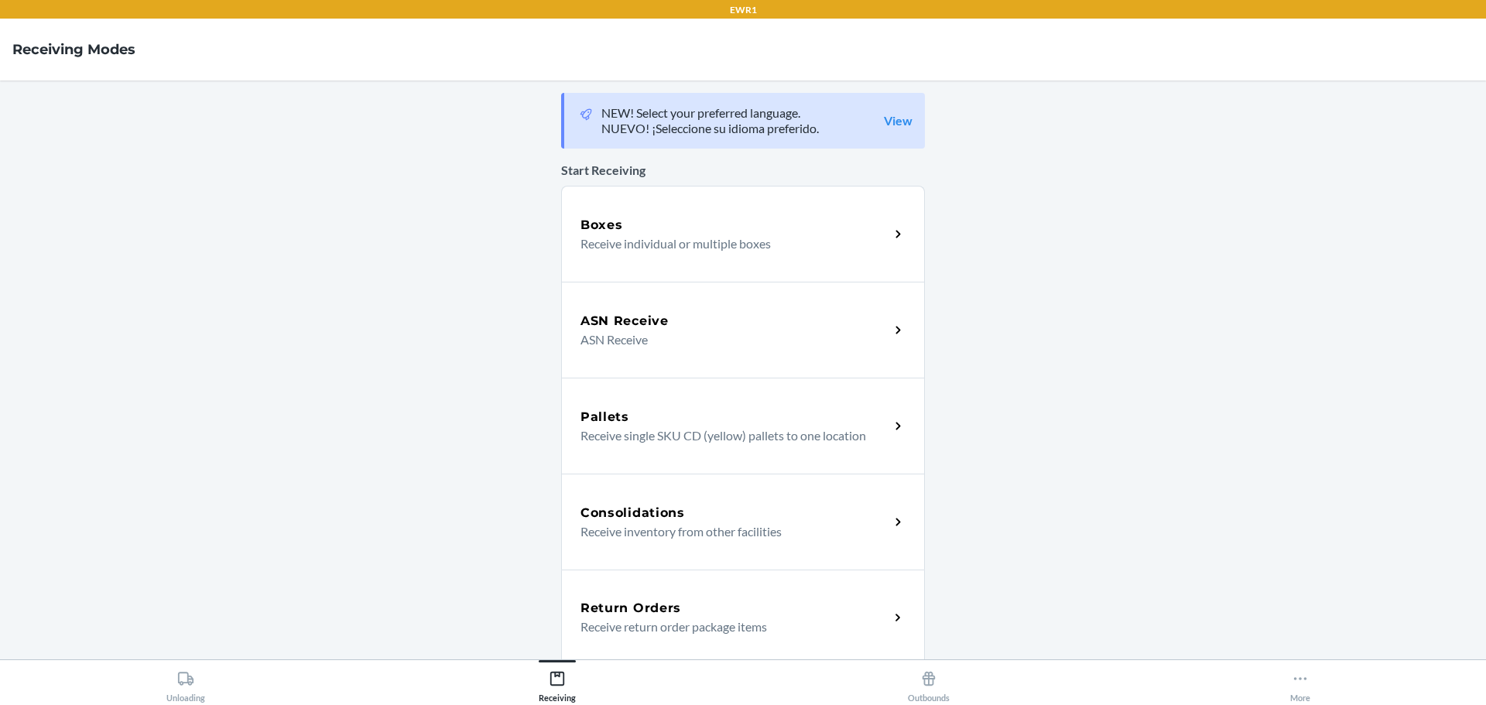
click at [647, 639] on div "Return Orders Receive return order package items" at bounding box center [743, 618] width 364 height 96
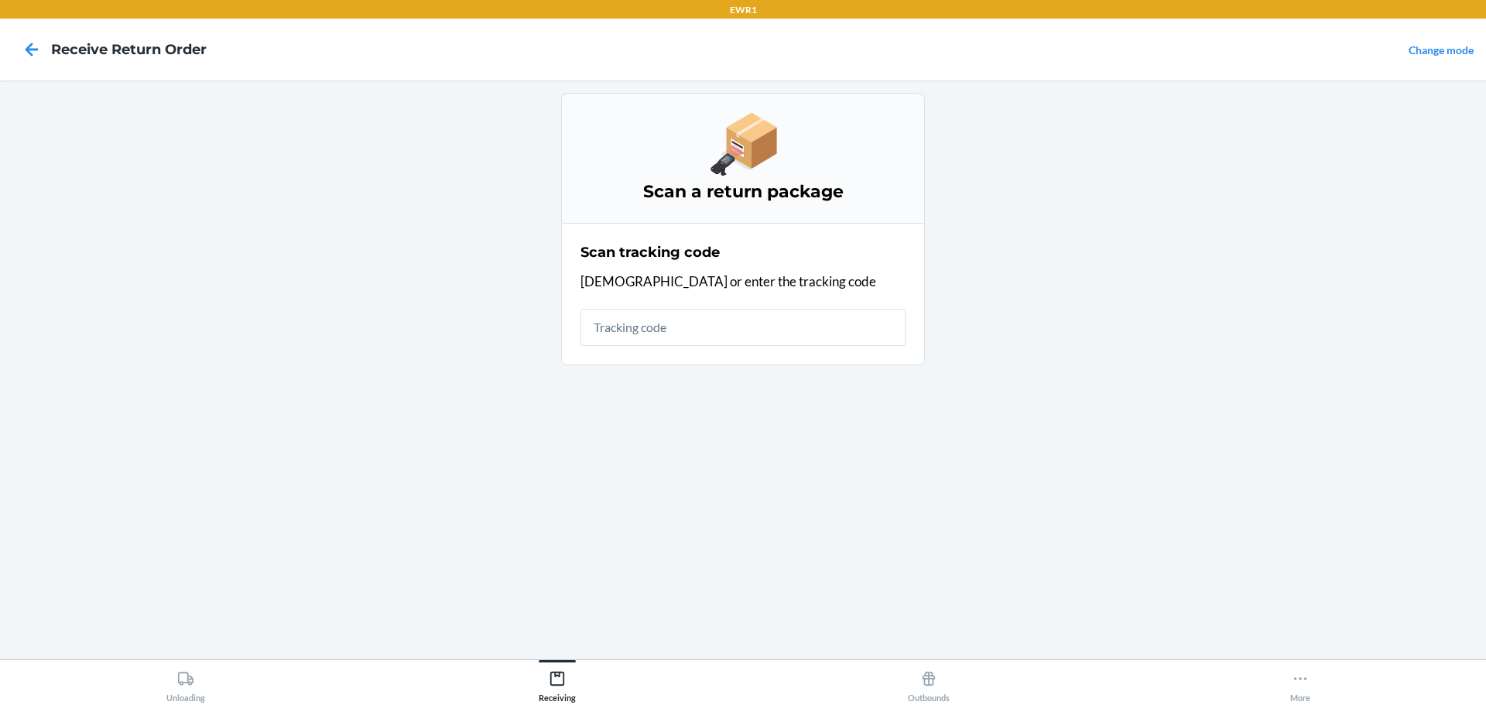
click at [696, 320] on input "text" at bounding box center [742, 327] width 325 height 37
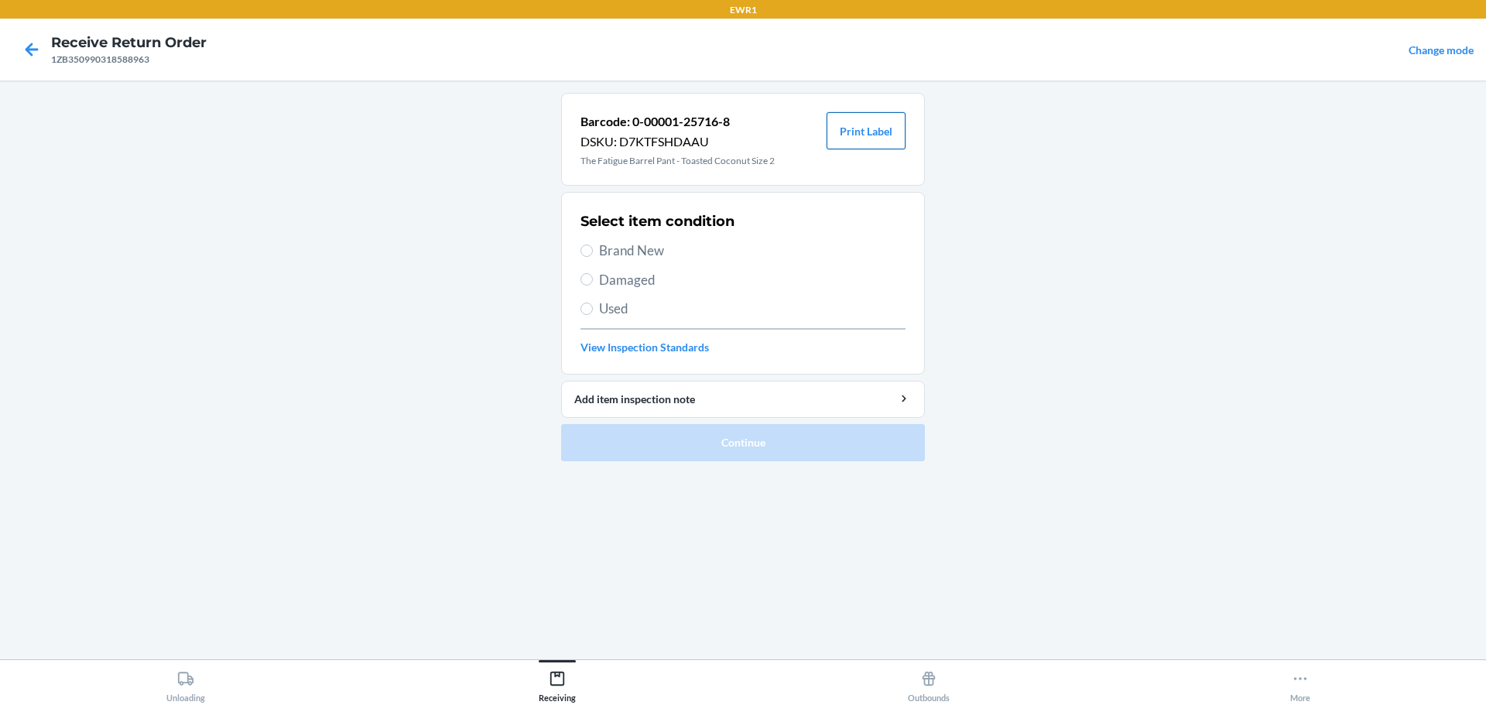
click at [879, 125] on button "Print Label" at bounding box center [865, 130] width 79 height 37
